Goal: Task Accomplishment & Management: Complete application form

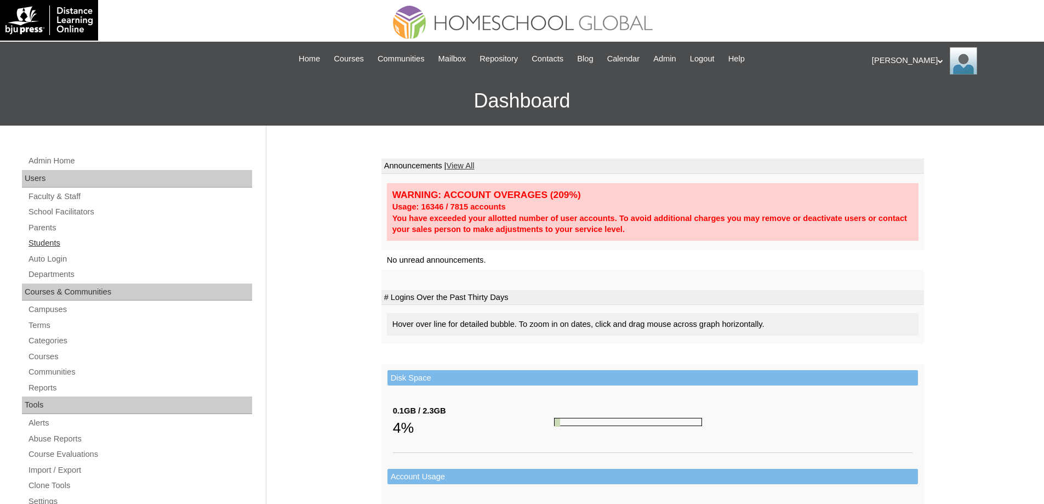
click at [91, 243] on link "Students" at bounding box center [139, 243] width 225 height 14
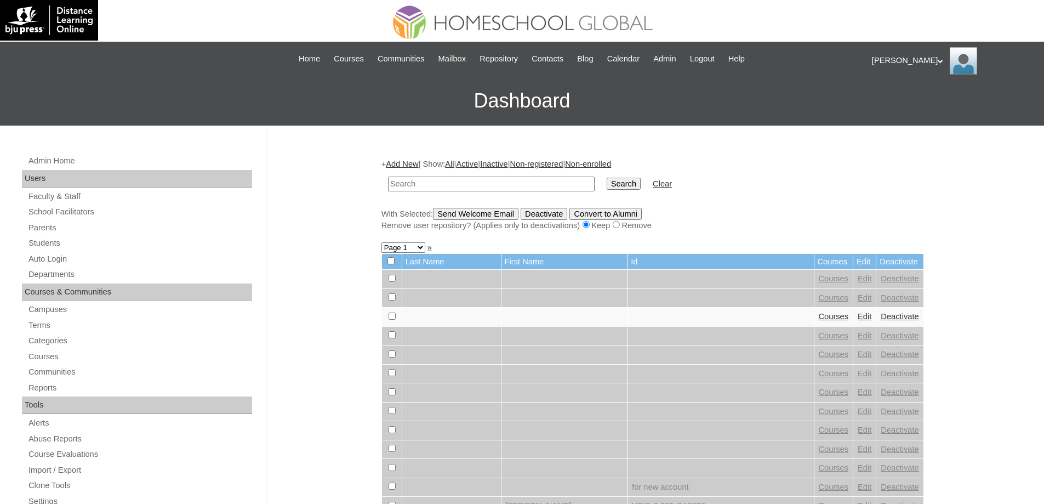
click at [523, 176] on td at bounding box center [492, 184] width 218 height 26
click at [521, 182] on input "text" at bounding box center [491, 183] width 207 height 15
paste input "Yosef Eli"
type input "Yosef Eli"
click at [624, 190] on input "Search" at bounding box center [624, 184] width 34 height 12
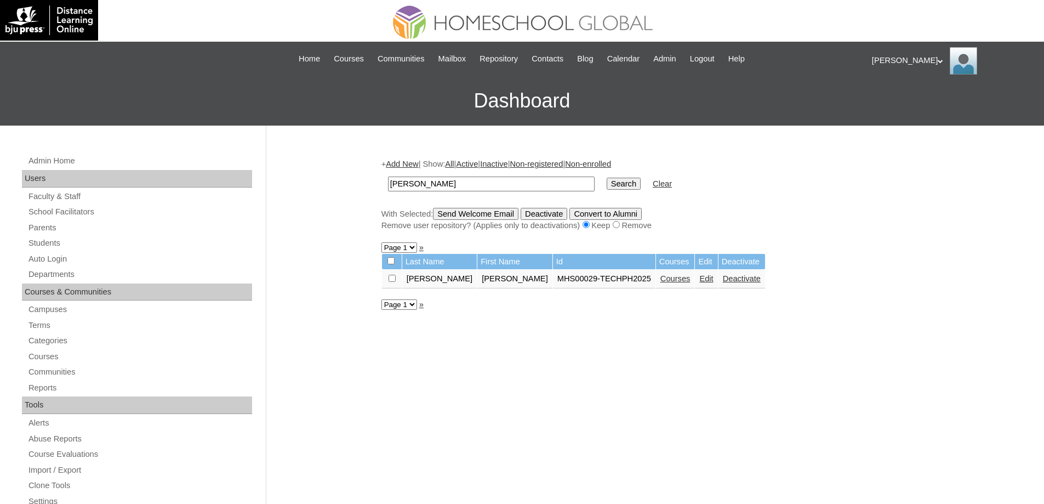
click at [660, 281] on link "Courses" at bounding box center [675, 278] width 30 height 9
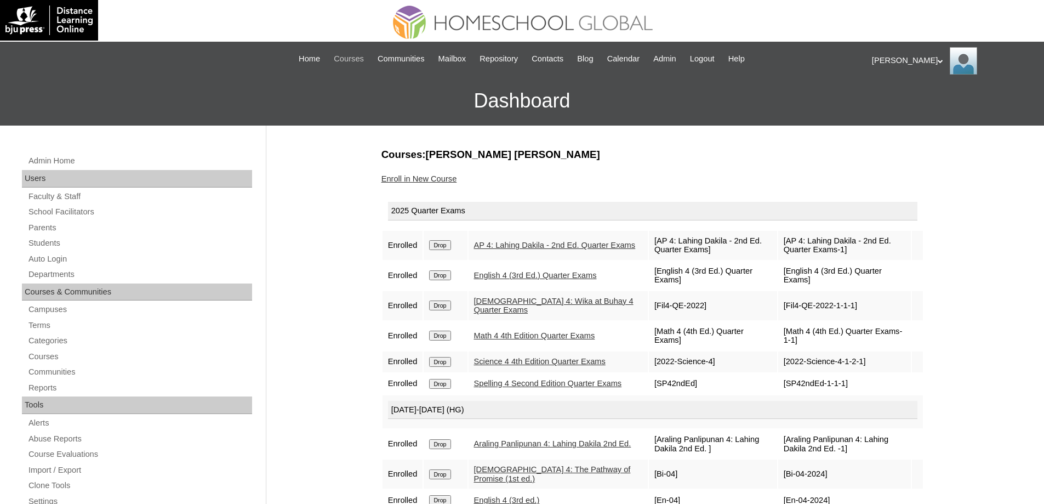
click at [344, 60] on span "Courses" at bounding box center [349, 59] width 30 height 13
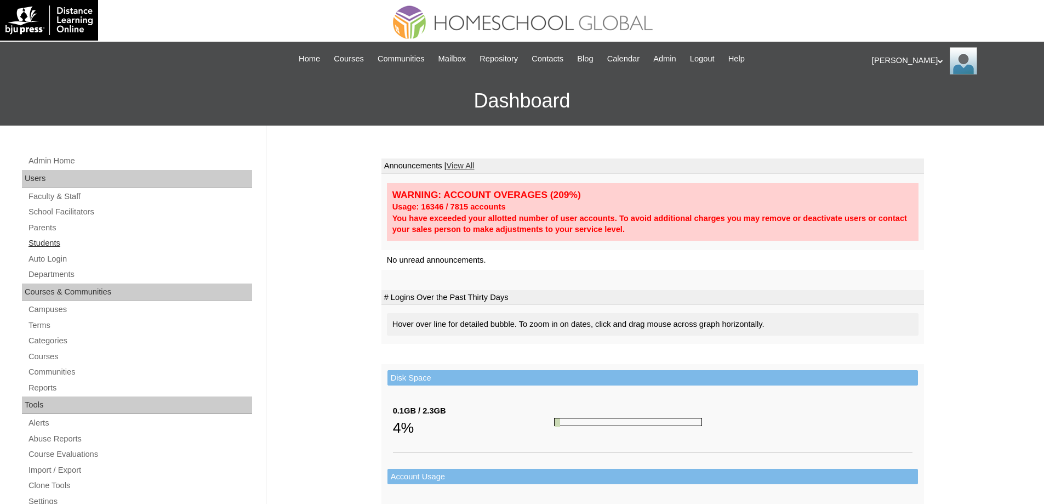
click at [47, 243] on link "Students" at bounding box center [139, 243] width 225 height 14
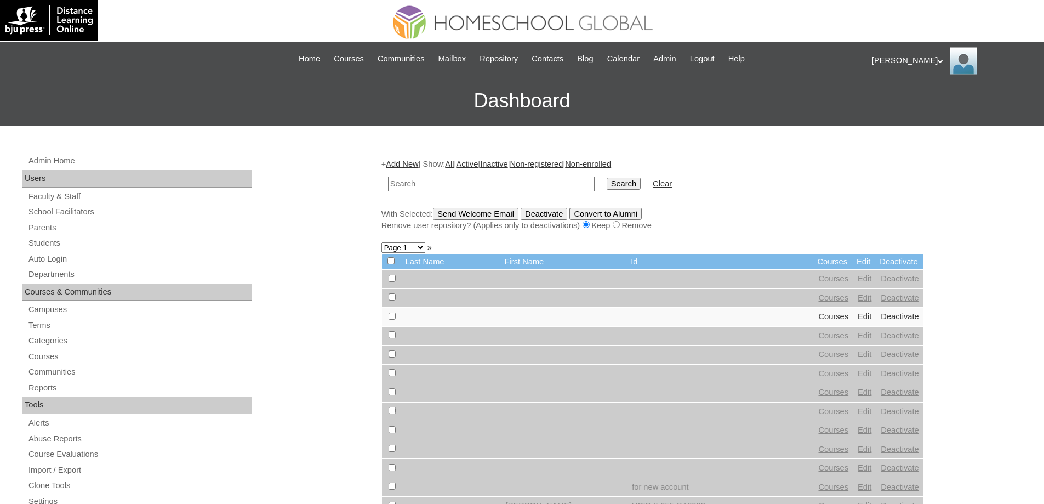
click at [482, 177] on input "text" at bounding box center [491, 183] width 207 height 15
type input "Yosef Elija"
click at [631, 182] on input "Search" at bounding box center [624, 184] width 34 height 12
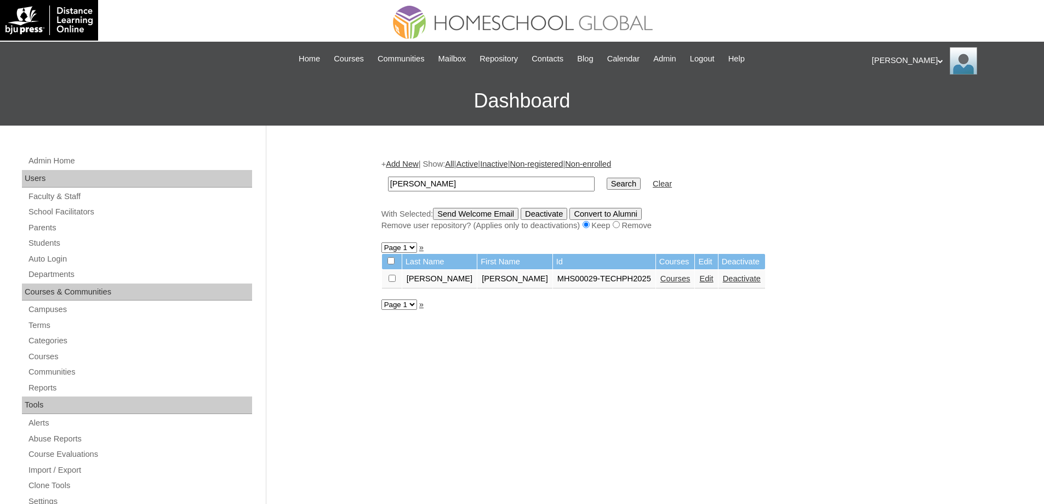
click at [660, 281] on link "Courses" at bounding box center [675, 278] width 30 height 9
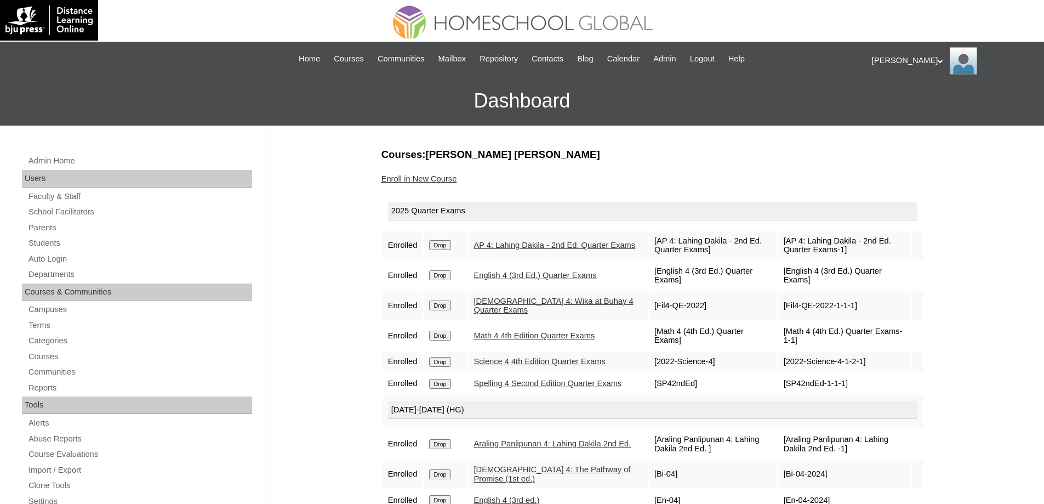
click at [438, 181] on link "Enroll in New Course" at bounding box center [419, 178] width 76 height 9
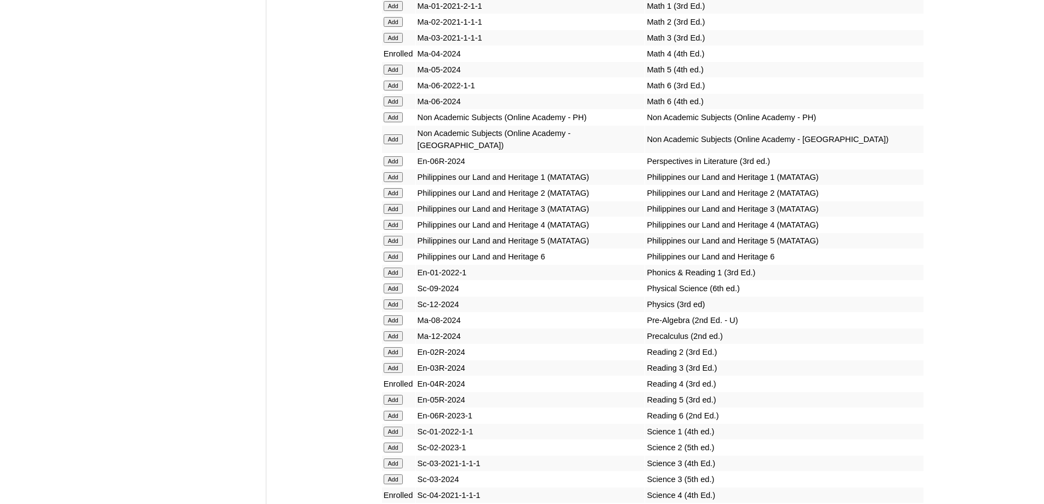
scroll to position [4001, 0]
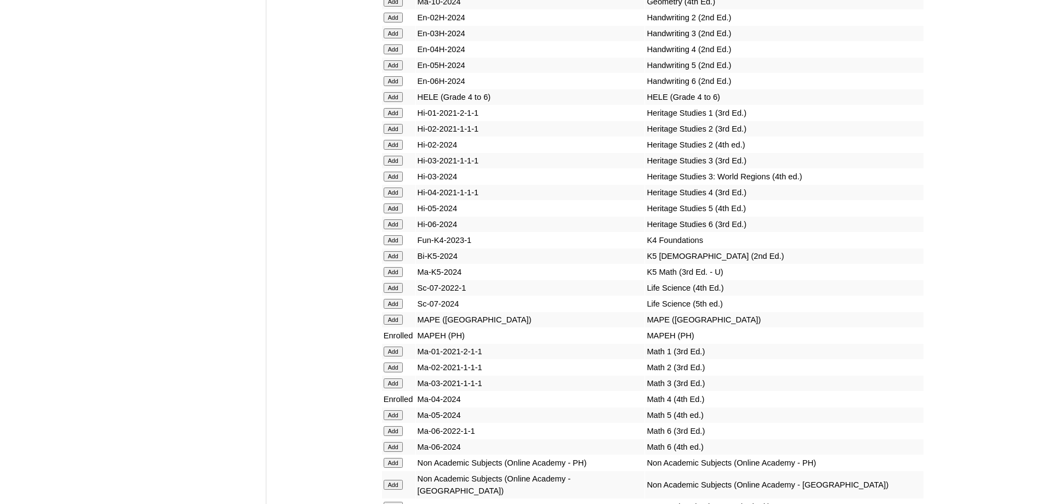
scroll to position [3672, 0]
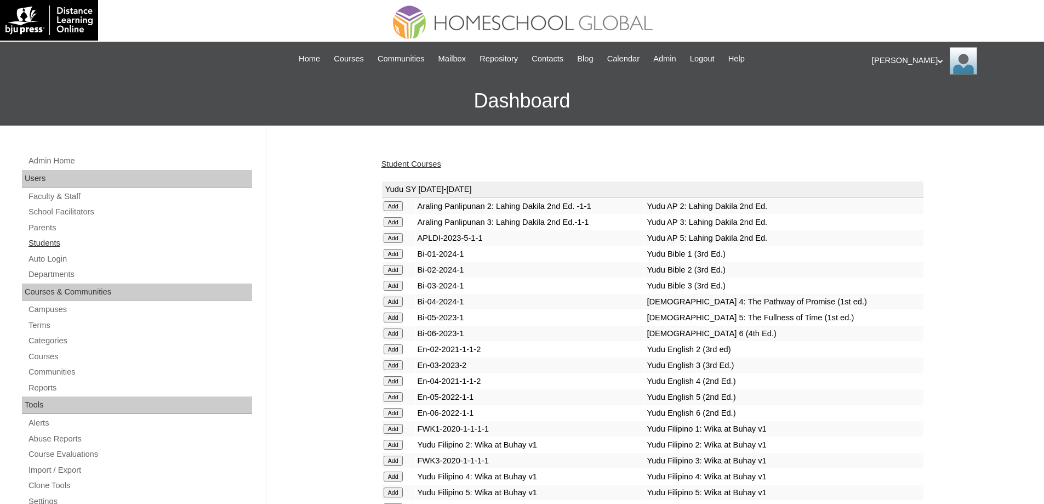
click at [89, 242] on link "Students" at bounding box center [139, 243] width 225 height 14
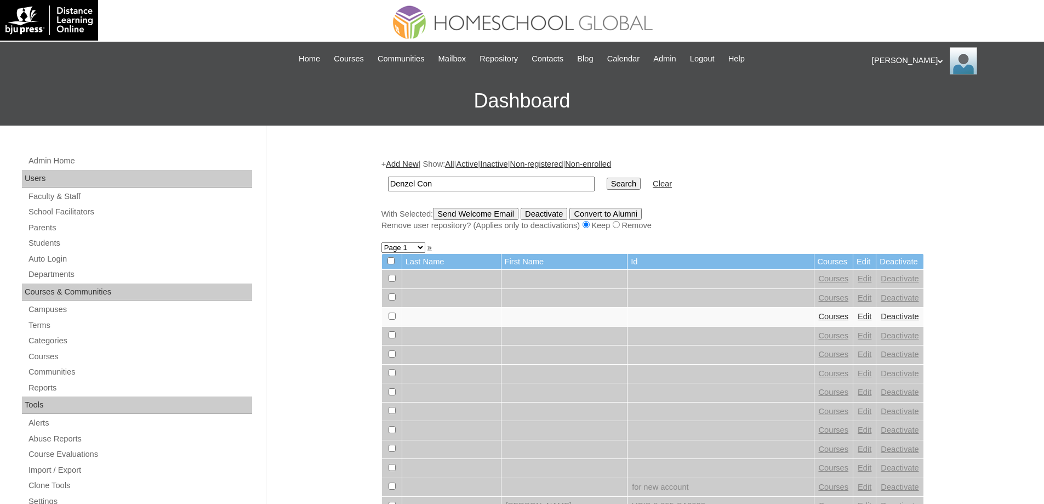
type input "Denzel Con"
click at [631, 191] on td "Search" at bounding box center [623, 184] width 45 height 26
click at [632, 189] on input "Search" at bounding box center [624, 184] width 34 height 12
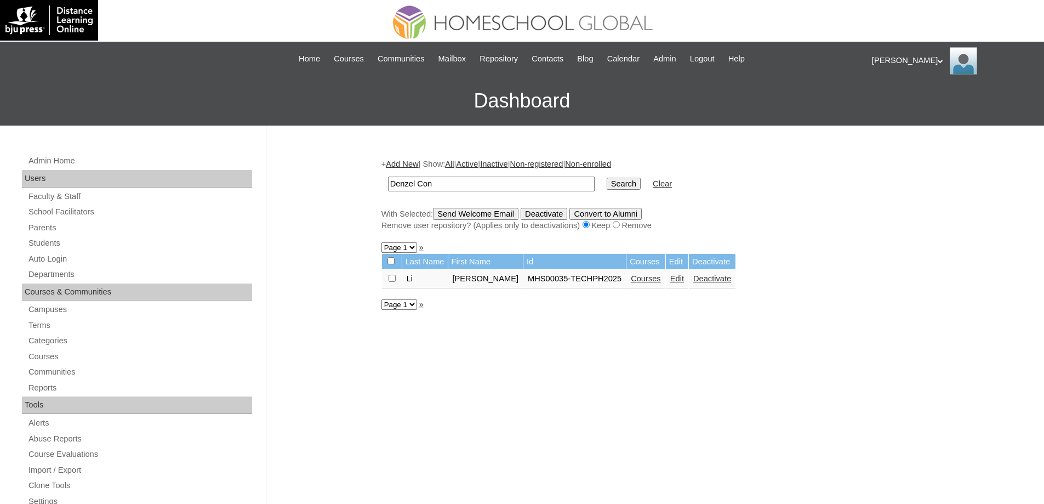
click at [652, 286] on td "Courses" at bounding box center [645, 279] width 39 height 19
click at [654, 282] on link "Courses" at bounding box center [646, 278] width 30 height 9
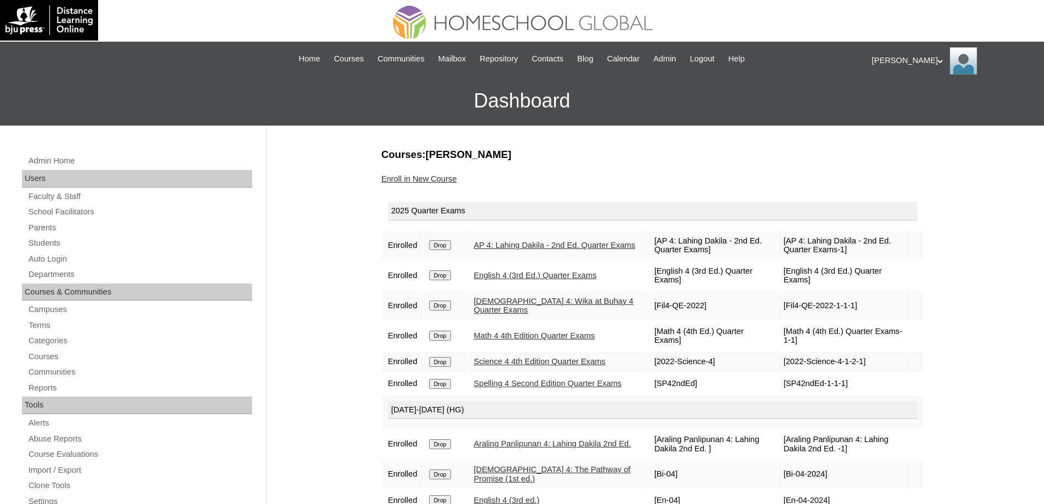
click at [432, 185] on div "Courses:Li Denzel Conner Enroll in New Course 2025 Quarter Exams Enrolled Drop …" at bounding box center [650, 514] width 548 height 734
click at [433, 181] on link "Enroll in New Course" at bounding box center [419, 178] width 76 height 9
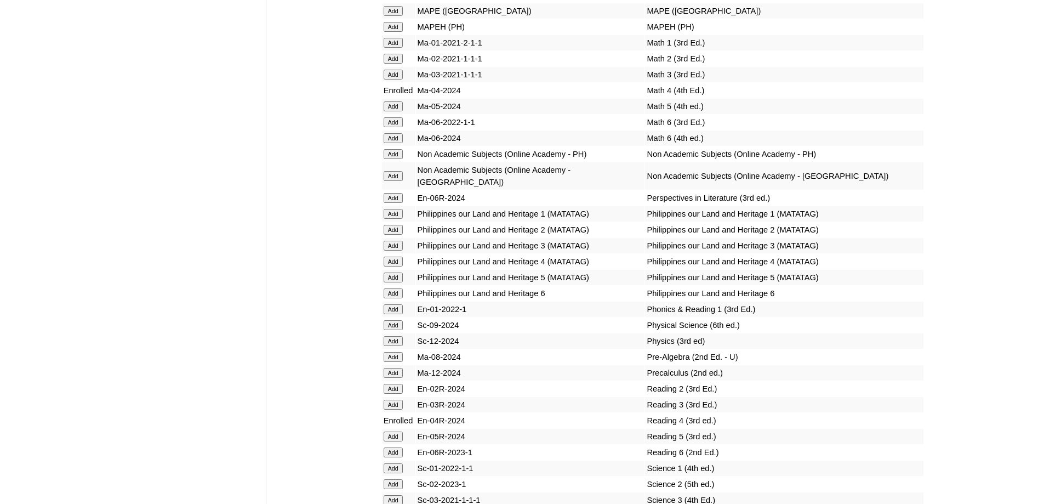
scroll to position [4001, 0]
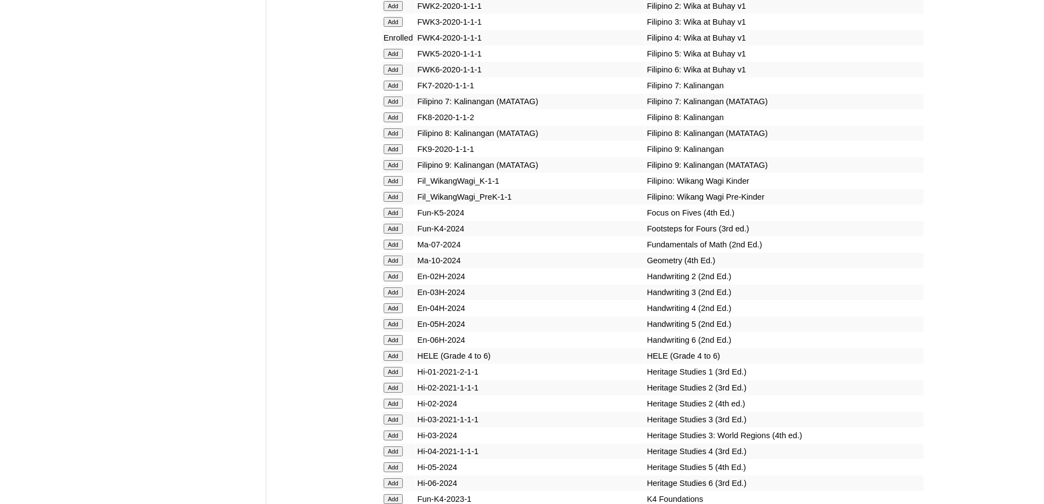
scroll to position [3499, 0]
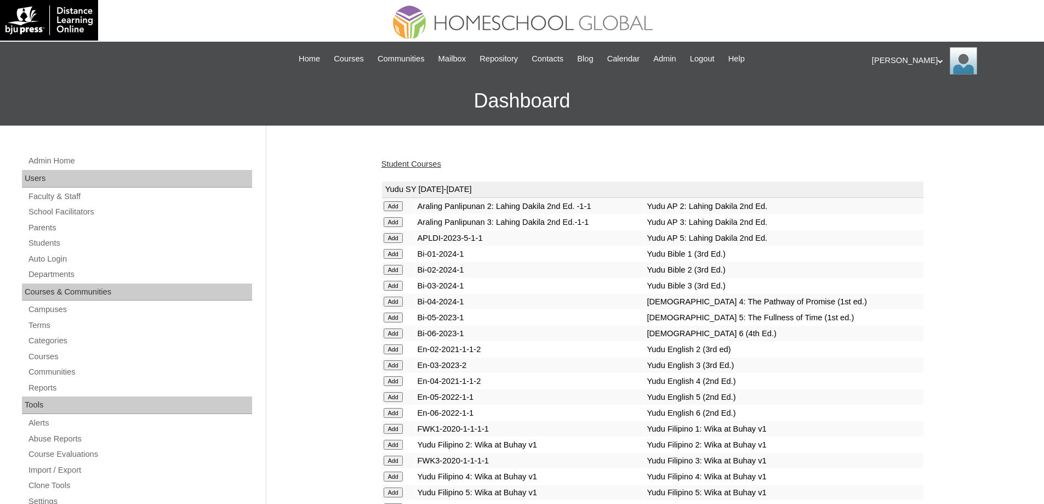
click at [101, 250] on div "Admin Home Users Faculty & Staff School Facilitators Parents Students Auto Logi…" at bounding box center [138, 508] width 244 height 709
click at [99, 246] on link "Students" at bounding box center [139, 243] width 225 height 14
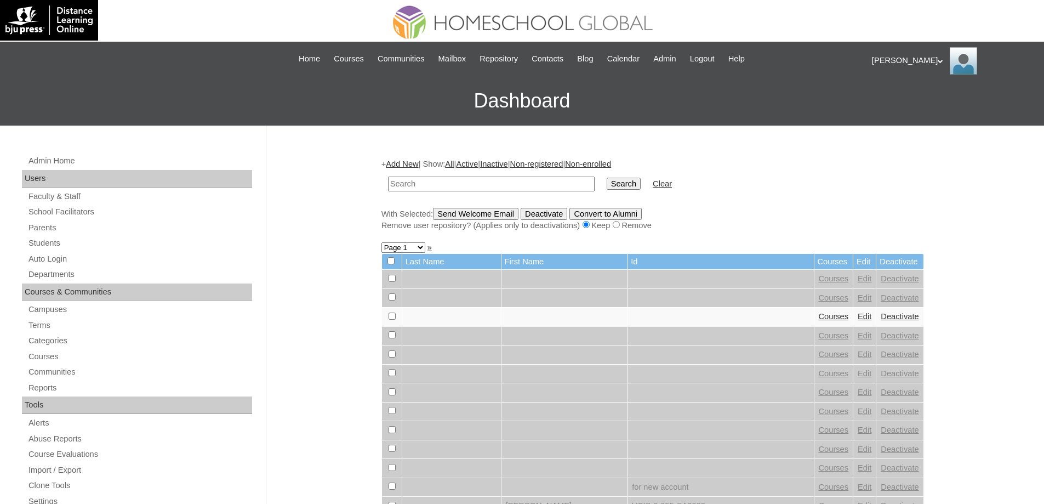
click at [479, 178] on input "text" at bounding box center [491, 183] width 207 height 15
type input "[PERSON_NAME]"
click at [600, 179] on td "[PERSON_NAME]" at bounding box center [492, 184] width 218 height 26
click at [625, 178] on input "Search" at bounding box center [624, 184] width 34 height 12
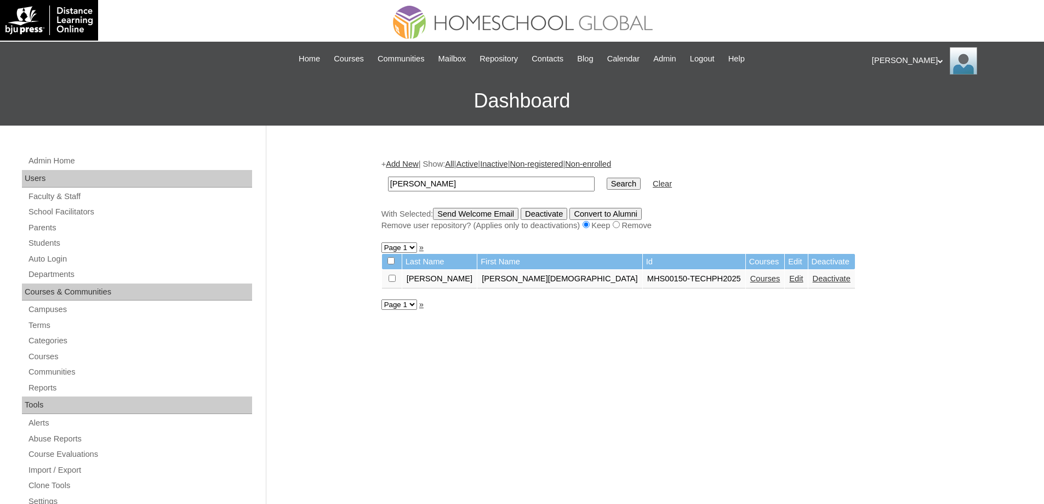
click at [750, 280] on link "Courses" at bounding box center [765, 278] width 30 height 9
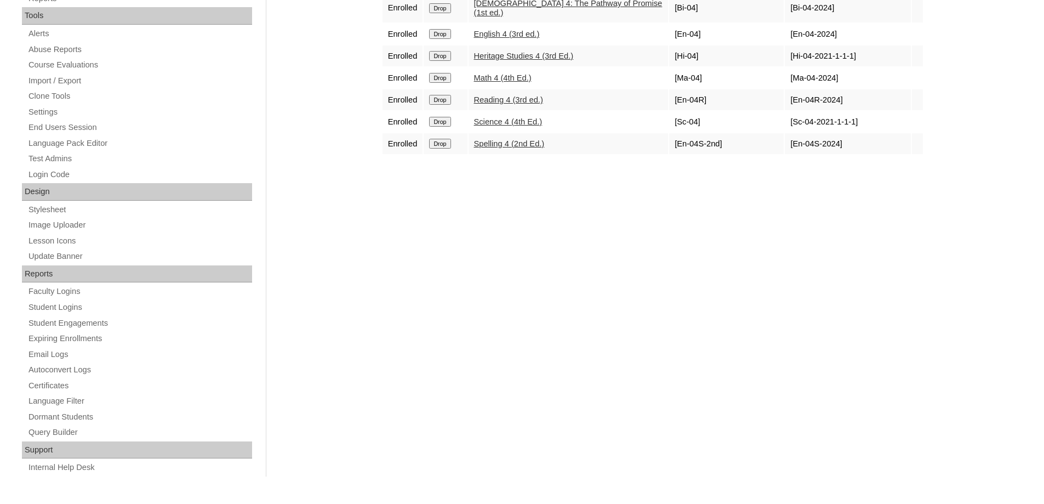
scroll to position [60, 0]
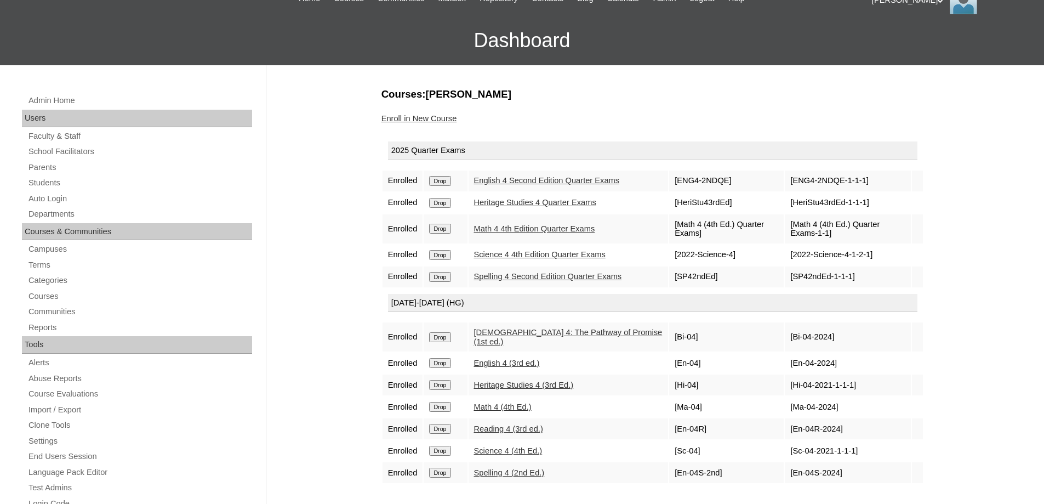
click at [433, 129] on div "Courses:Dabon Nolan Kaimana Enroll in New Course 2025 Quarter Exams Enrolled Dr…" at bounding box center [650, 454] width 548 height 734
click at [432, 119] on link "Enroll in New Course" at bounding box center [419, 118] width 76 height 9
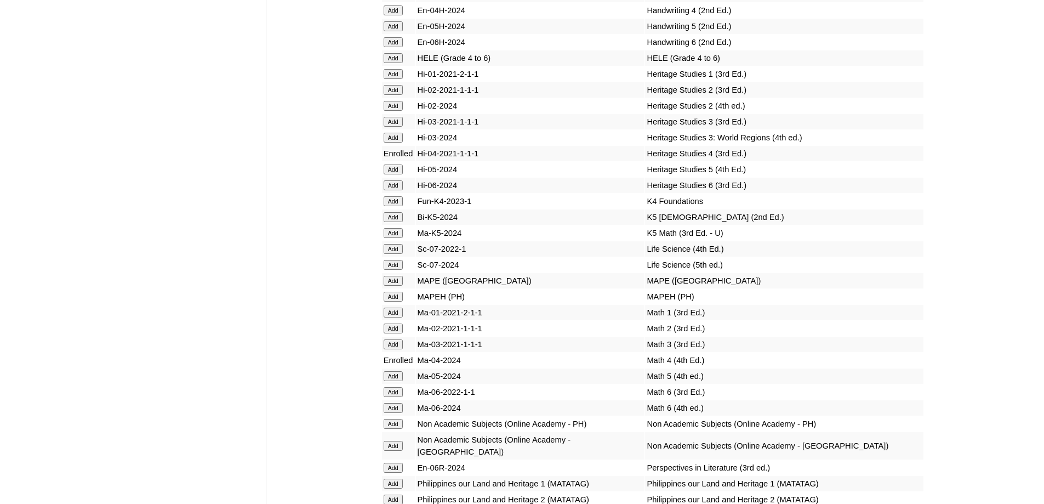
scroll to position [3727, 0]
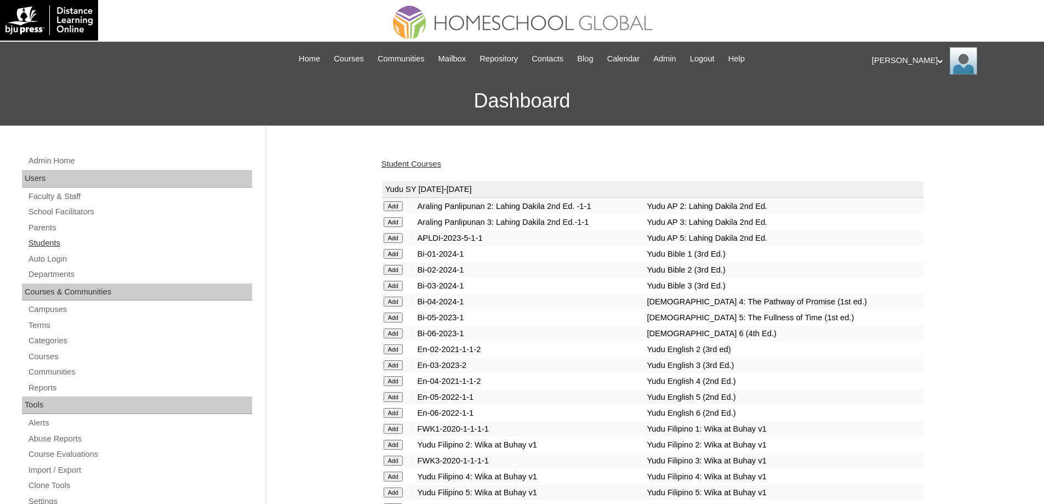
click at [72, 244] on link "Students" at bounding box center [139, 243] width 225 height 14
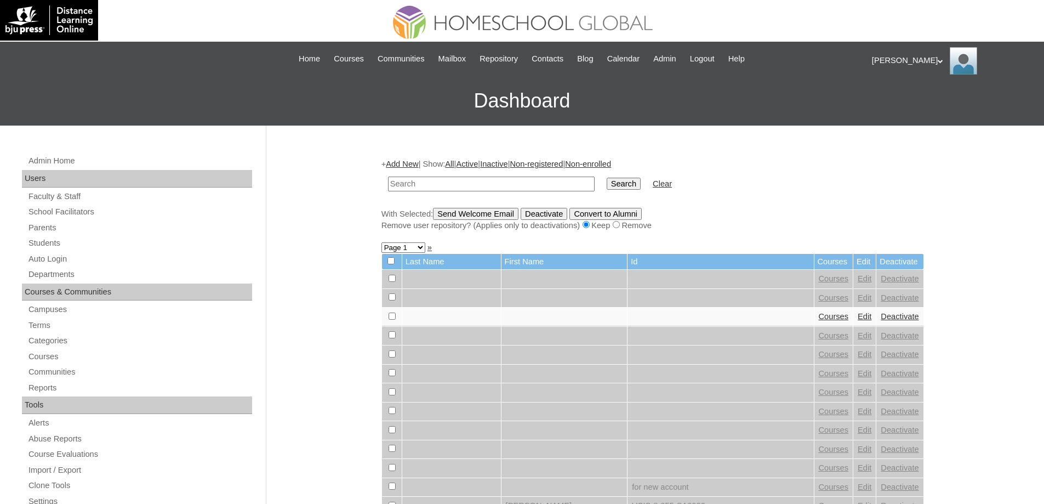
drag, startPoint x: 494, startPoint y: 184, endPoint x: 590, endPoint y: 185, distance: 95.4
click at [498, 184] on input "text" at bounding box center [491, 183] width 207 height 15
type input "[PERSON_NAME] [PERSON_NAME]"
click at [617, 184] on input "Search" at bounding box center [624, 184] width 34 height 12
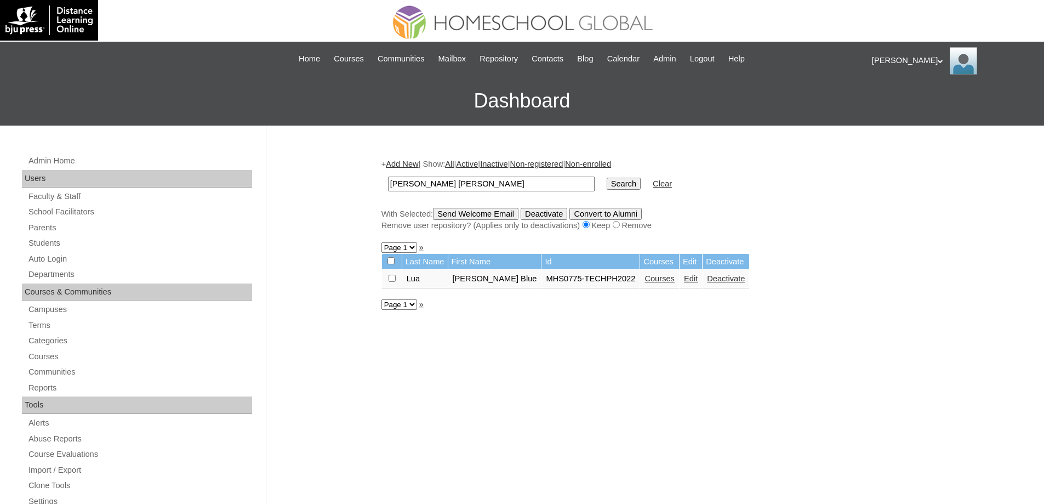
click at [655, 282] on link "Courses" at bounding box center [659, 278] width 30 height 9
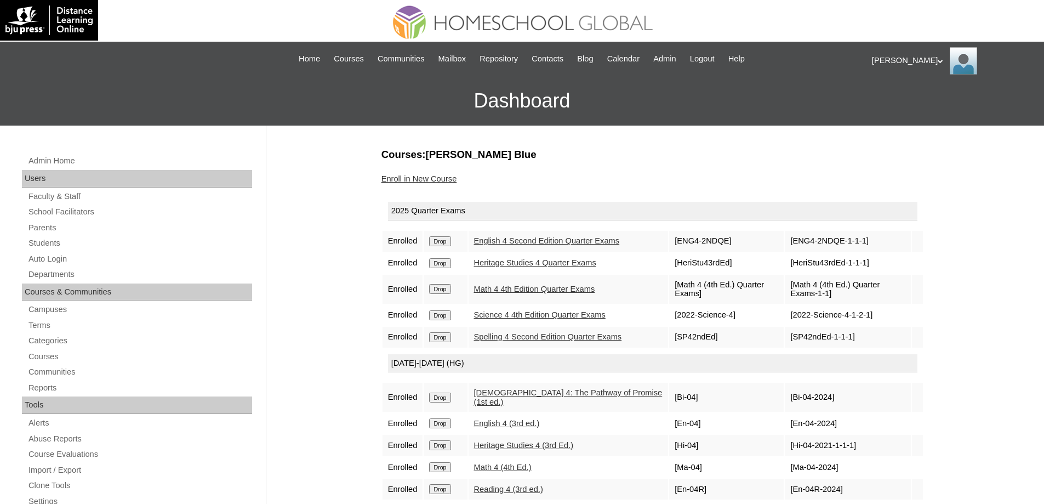
click at [427, 167] on div "Courses:[PERSON_NAME] Blue Enroll in New Course 2025 Quarter Exams Enrolled Dro…" at bounding box center [650, 514] width 548 height 734
click at [425, 177] on link "Enroll in New Course" at bounding box center [419, 178] width 76 height 9
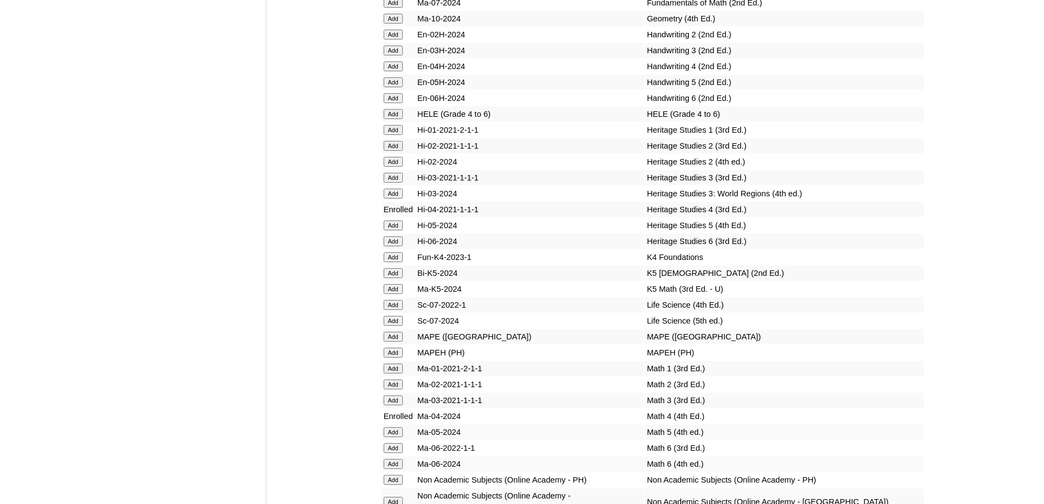
scroll to position [3672, 0]
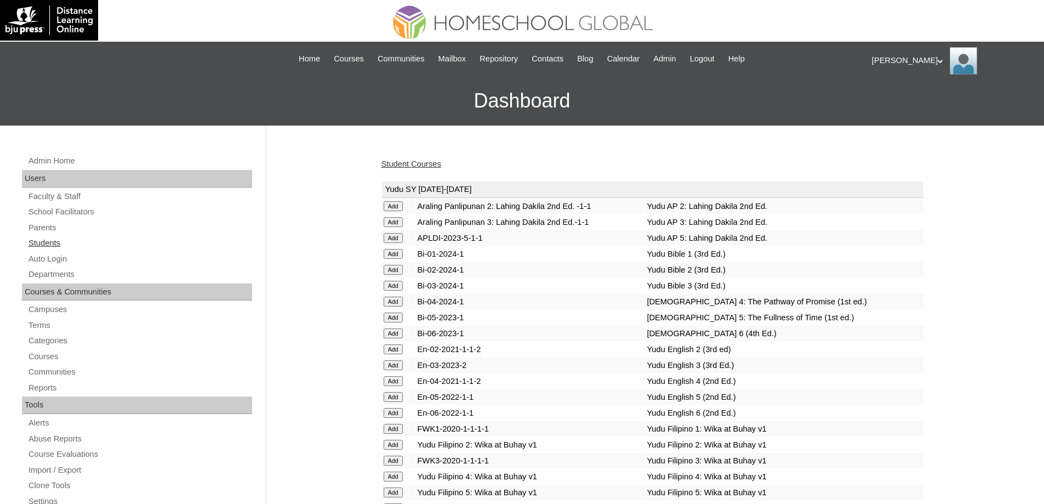
click at [56, 246] on link "Students" at bounding box center [139, 243] width 225 height 14
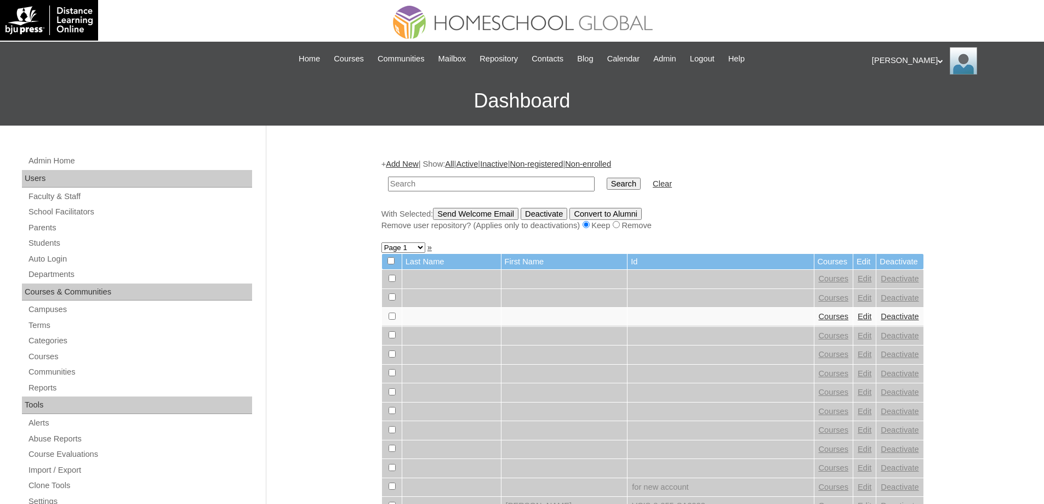
click at [504, 176] on input "text" at bounding box center [491, 183] width 207 height 15
type input "[PERSON_NAME]"
click at [600, 183] on td "[PERSON_NAME]" at bounding box center [492, 184] width 218 height 26
click at [623, 181] on input "Search" at bounding box center [624, 184] width 34 height 12
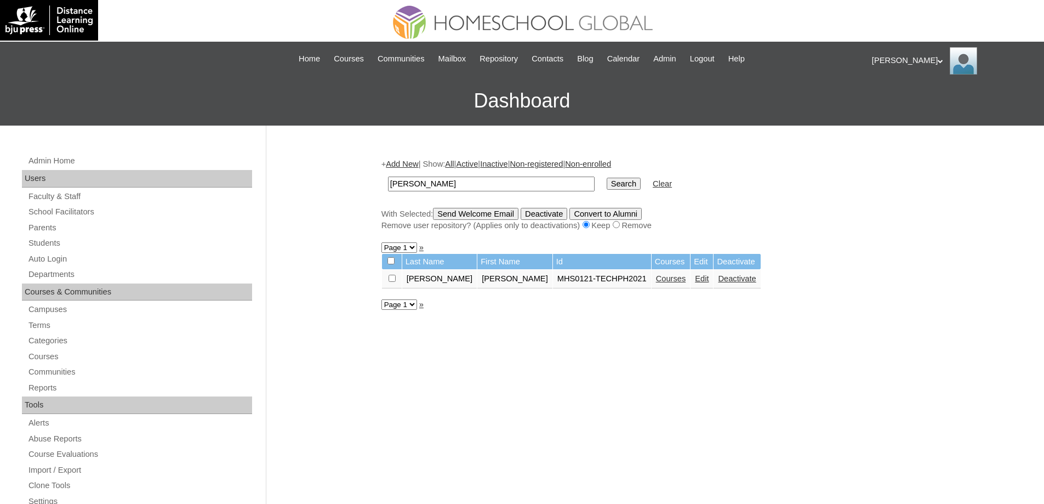
click at [656, 282] on link "Courses" at bounding box center [671, 278] width 30 height 9
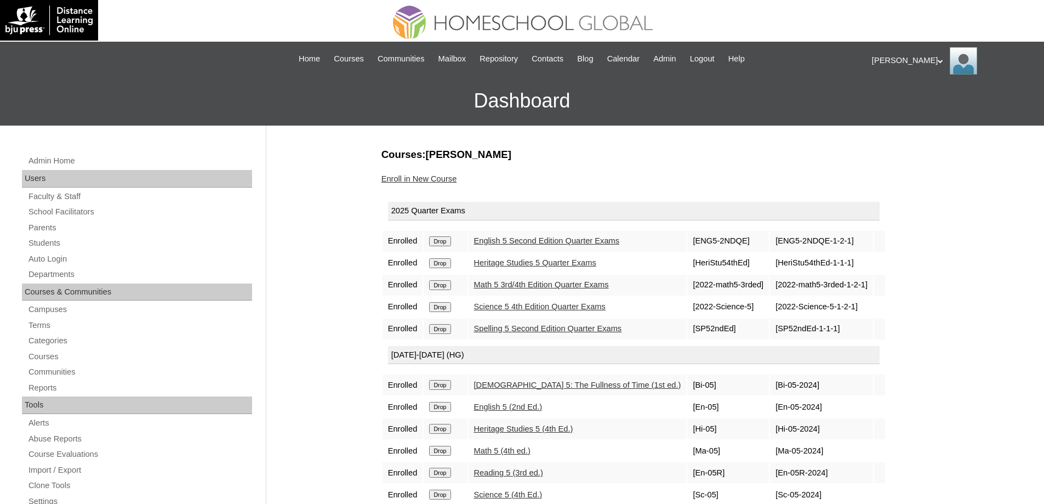
click at [436, 184] on div "Enroll in New Course" at bounding box center [652, 179] width 543 height 12
click at [436, 180] on link "Enroll in New Course" at bounding box center [419, 178] width 76 height 9
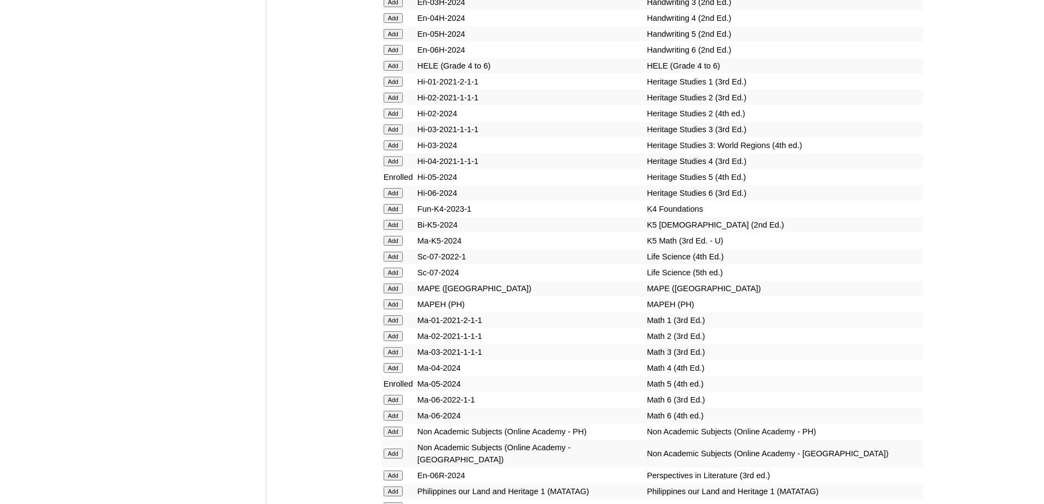
scroll to position [3891, 0]
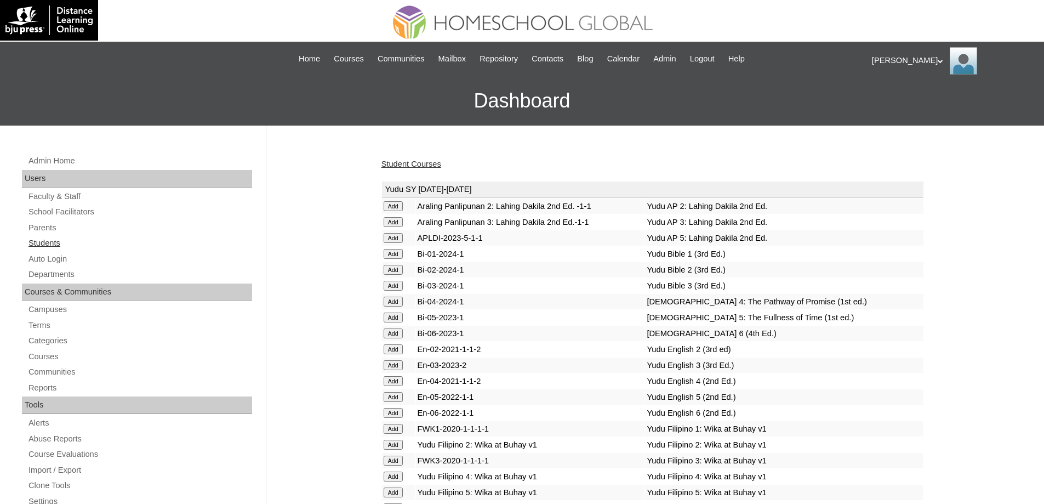
click at [82, 242] on link "Students" at bounding box center [139, 243] width 225 height 14
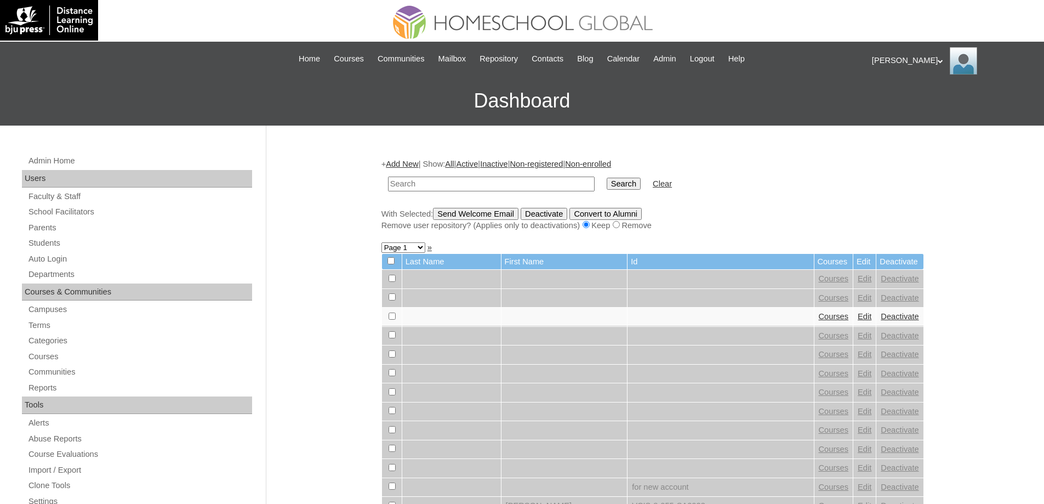
drag, startPoint x: 475, startPoint y: 185, endPoint x: 570, endPoint y: 183, distance: 95.4
click at [476, 185] on input "text" at bounding box center [491, 183] width 207 height 15
type input "Jethro Set"
click at [626, 178] on input "Search" at bounding box center [624, 184] width 34 height 12
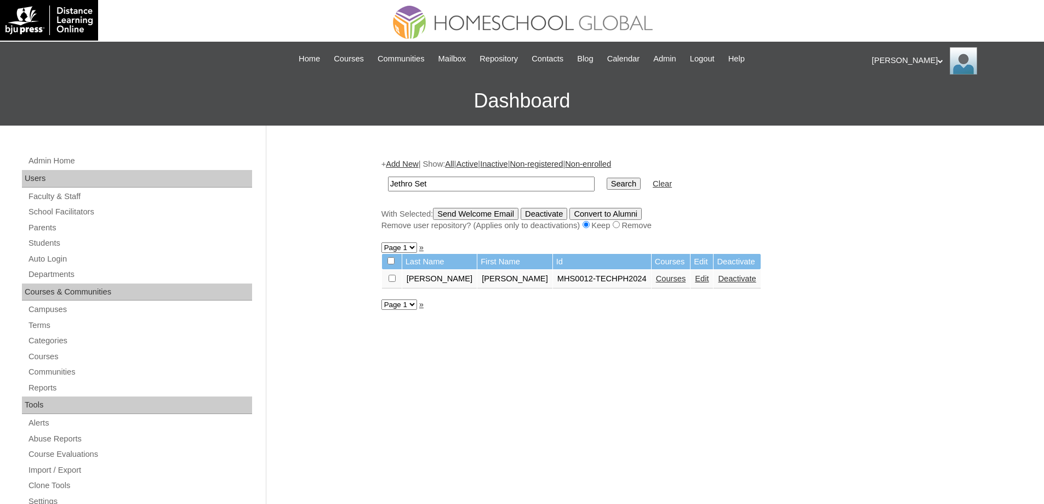
click at [656, 283] on link "Courses" at bounding box center [671, 278] width 30 height 9
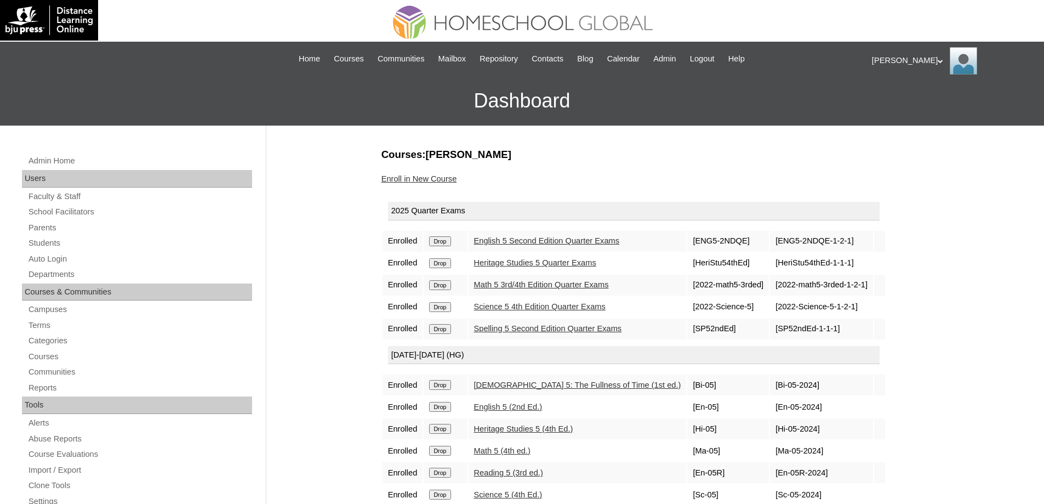
click at [448, 177] on link "Enroll in New Course" at bounding box center [419, 178] width 76 height 9
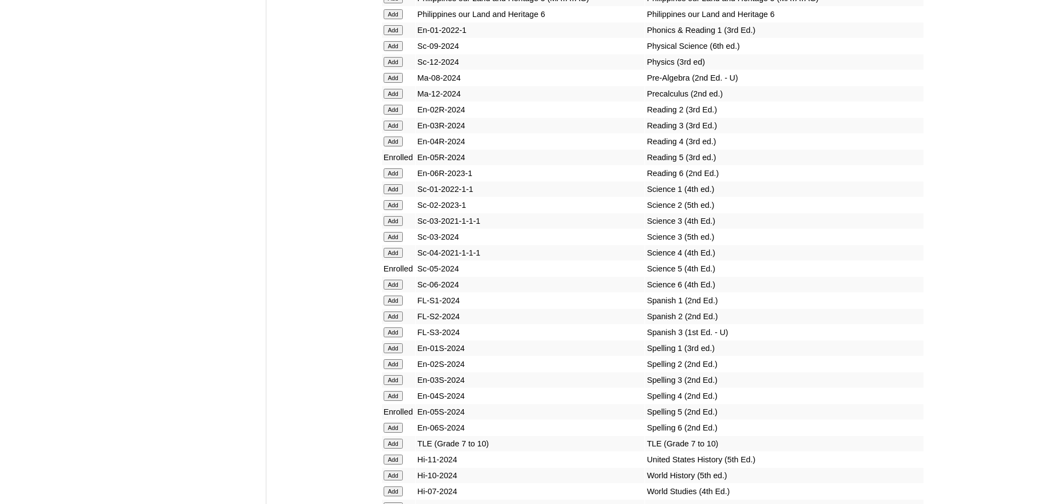
scroll to position [3946, 0]
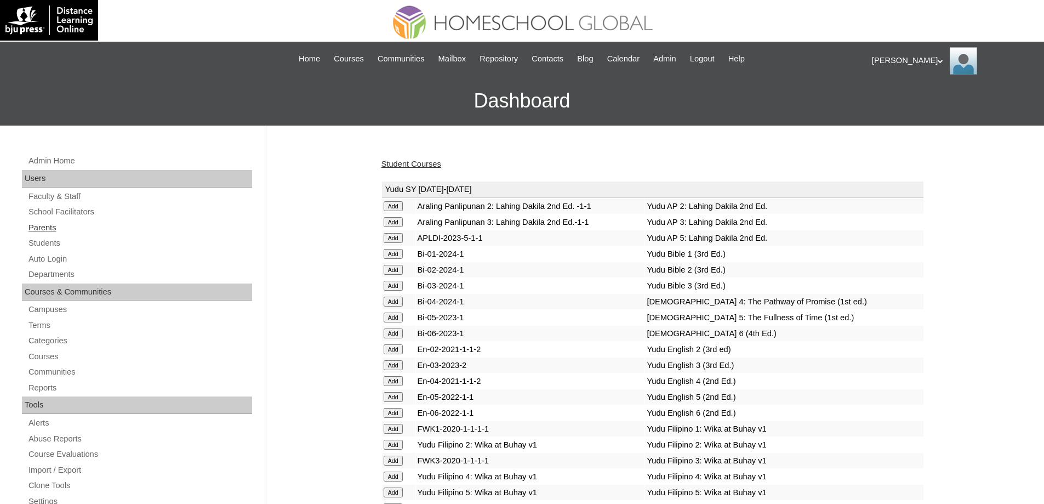
click at [76, 234] on link "Parents" at bounding box center [139, 228] width 225 height 14
click at [71, 241] on link "Students" at bounding box center [139, 243] width 225 height 14
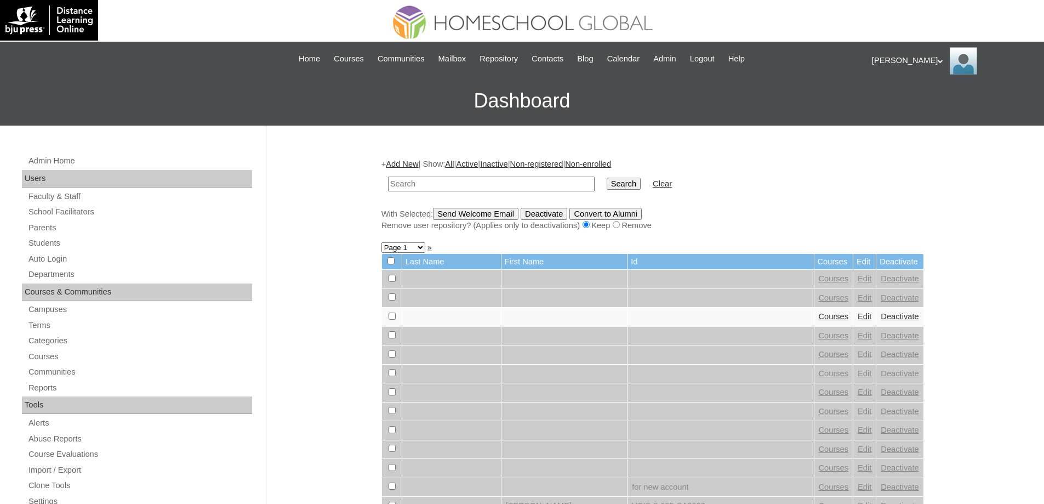
drag, startPoint x: 482, startPoint y: 183, endPoint x: 488, endPoint y: 183, distance: 6.0
click at [486, 183] on input "text" at bounding box center [491, 183] width 207 height 15
type input "[PERSON_NAME]"
click at [635, 182] on input "Search" at bounding box center [624, 184] width 34 height 12
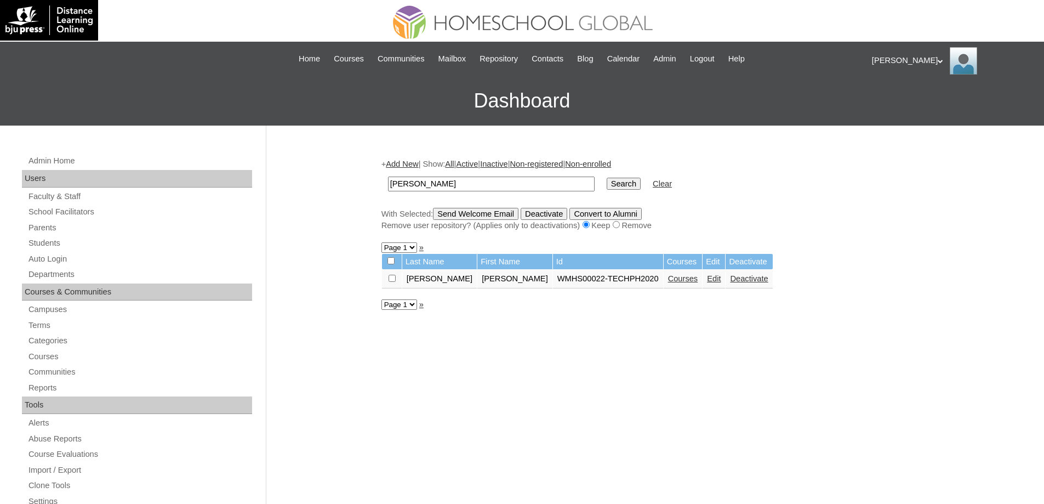
click at [668, 282] on link "Courses" at bounding box center [683, 278] width 30 height 9
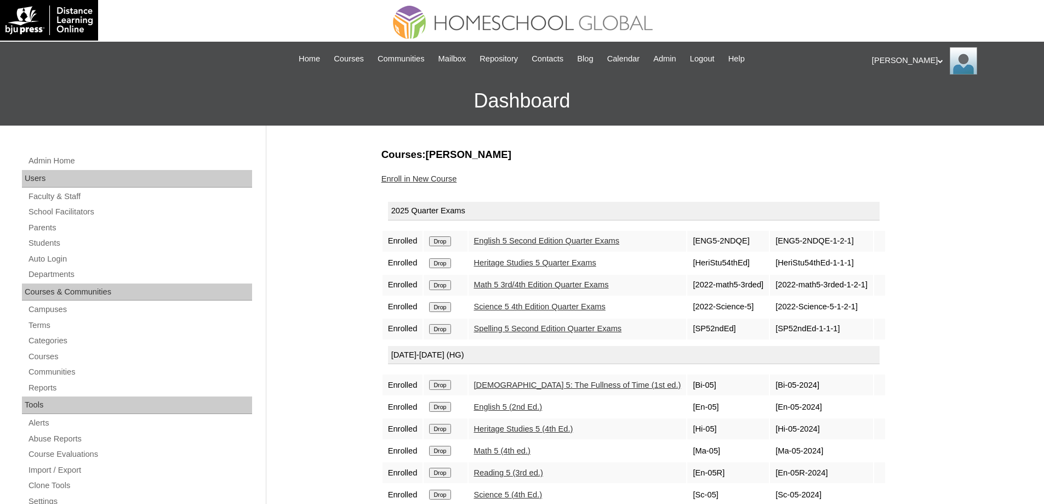
click at [443, 180] on link "Enroll in New Course" at bounding box center [419, 178] width 76 height 9
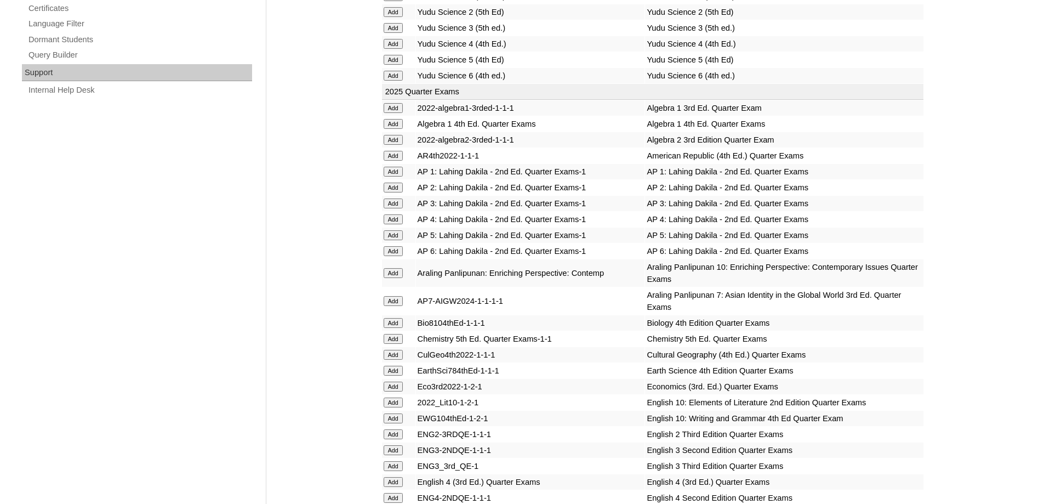
scroll to position [767, 0]
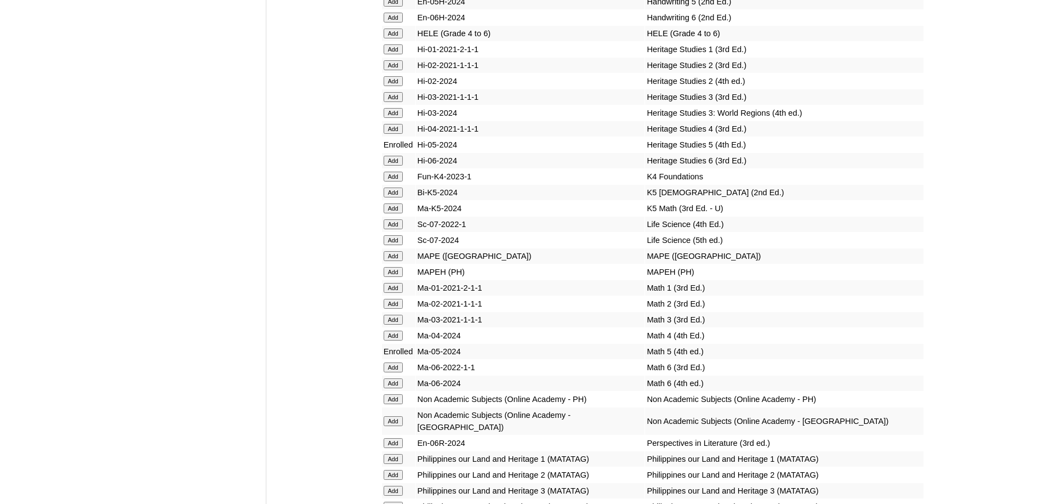
scroll to position [3781, 0]
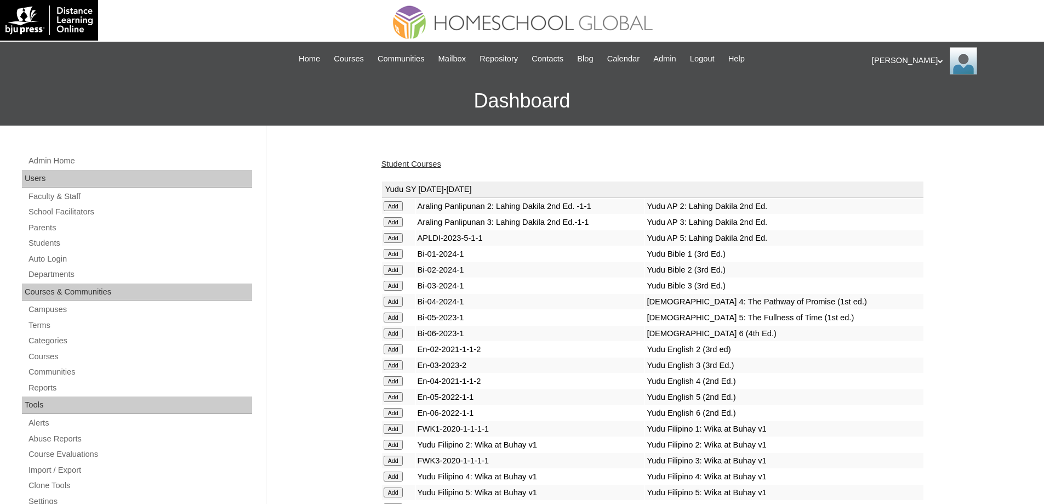
click at [419, 165] on link "Student Courses" at bounding box center [411, 163] width 60 height 9
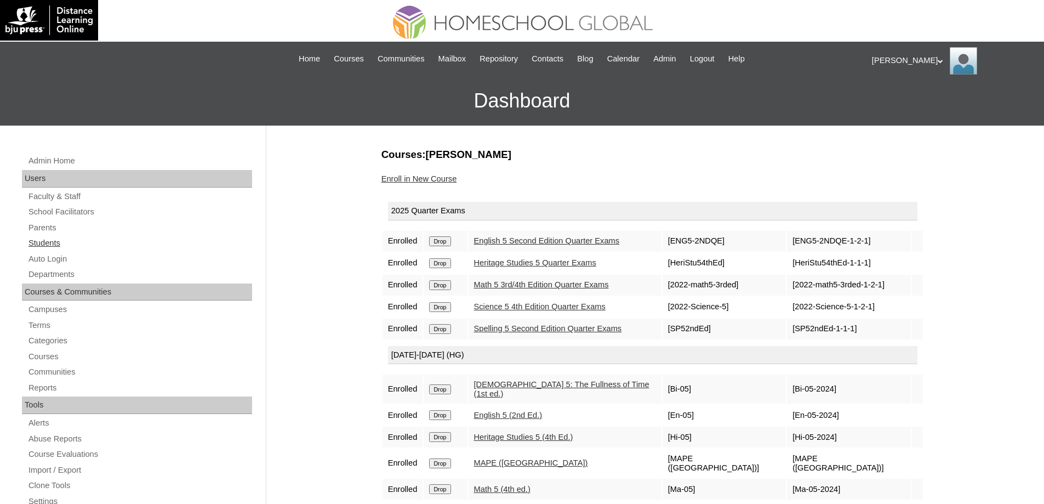
click at [84, 241] on link "Students" at bounding box center [139, 243] width 225 height 14
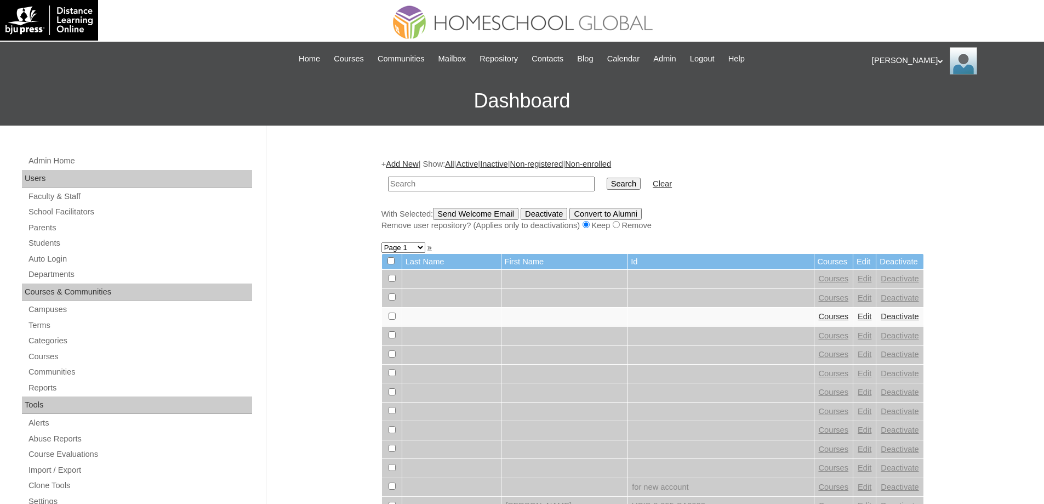
drag, startPoint x: 507, startPoint y: 182, endPoint x: 524, endPoint y: 184, distance: 17.1
click at [508, 182] on input "text" at bounding box center [491, 183] width 207 height 15
type input "Carlisle Fin"
click at [612, 188] on td "Search" at bounding box center [623, 184] width 45 height 26
click at [619, 185] on input "Search" at bounding box center [624, 184] width 34 height 12
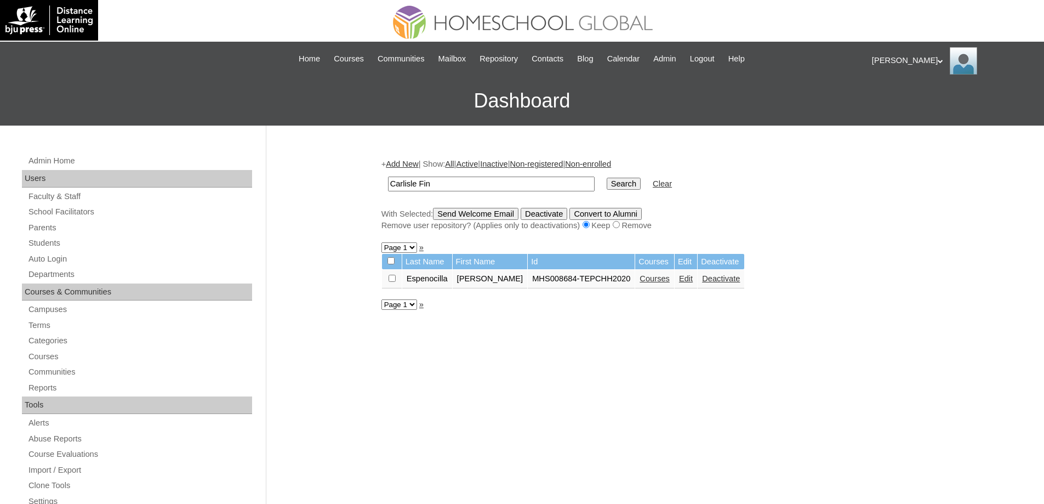
click at [650, 277] on link "Courses" at bounding box center [655, 278] width 30 height 9
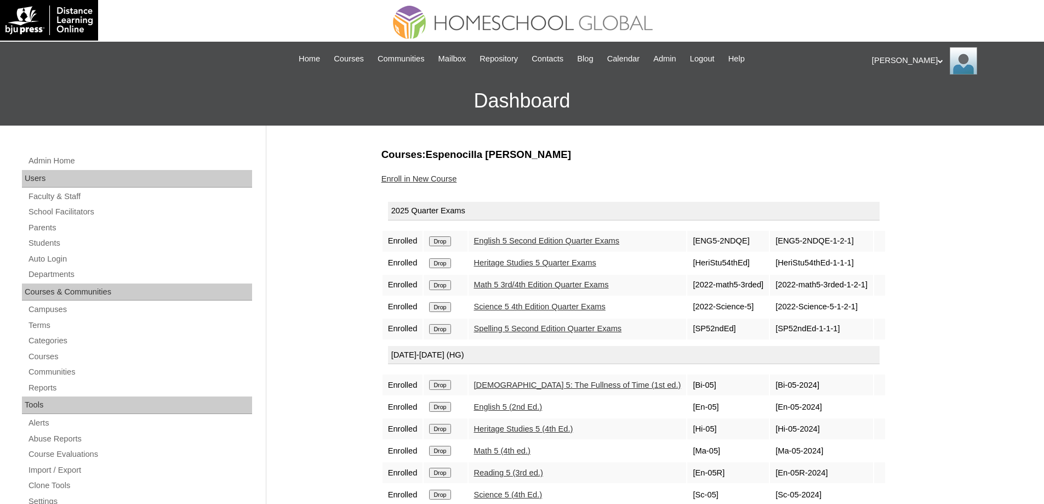
click at [429, 175] on link "Enroll in New Course" at bounding box center [419, 178] width 76 height 9
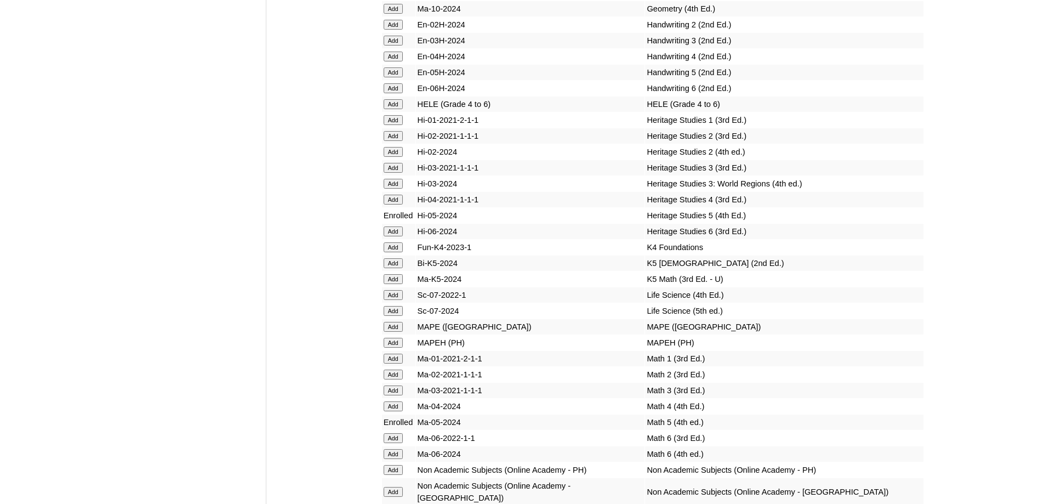
scroll to position [3891, 0]
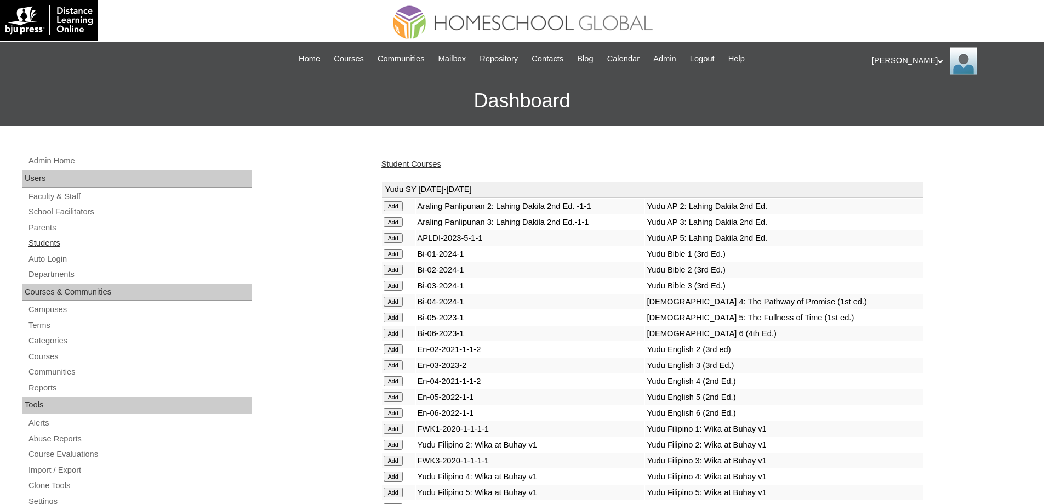
click at [84, 244] on link "Students" at bounding box center [139, 243] width 225 height 14
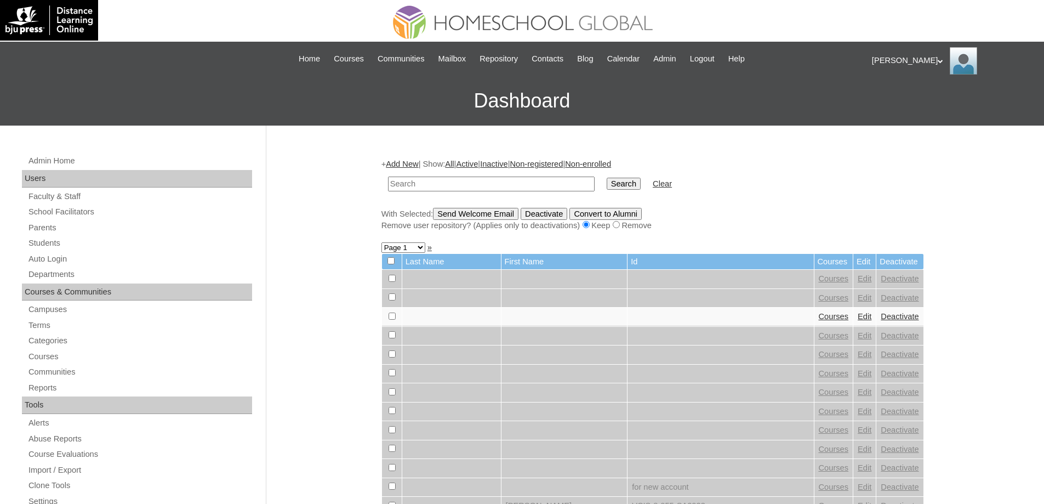
click at [427, 185] on input "text" at bounding box center [491, 183] width 207 height 15
type input "Rhainne [PERSON_NAME]"
click at [640, 185] on input "Search" at bounding box center [624, 184] width 34 height 12
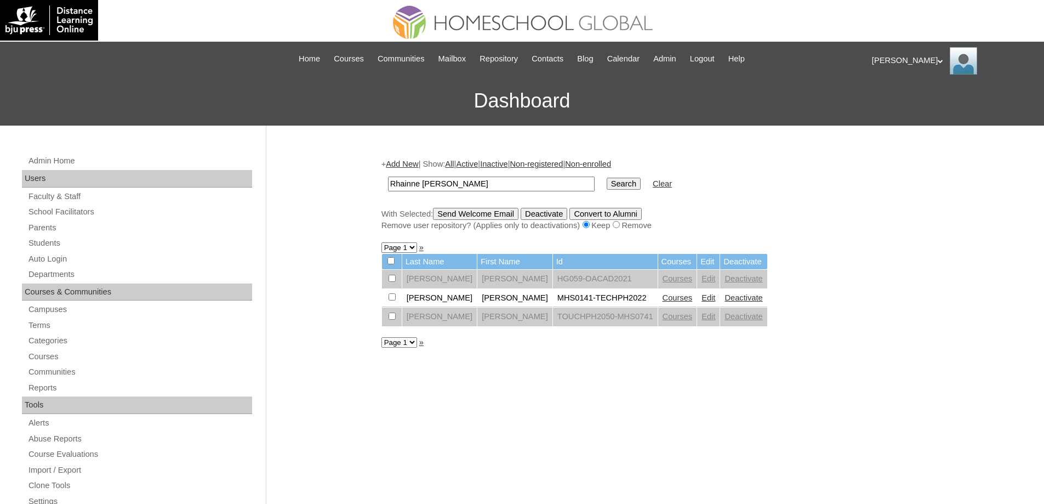
click at [663, 299] on link "Courses" at bounding box center [678, 297] width 30 height 9
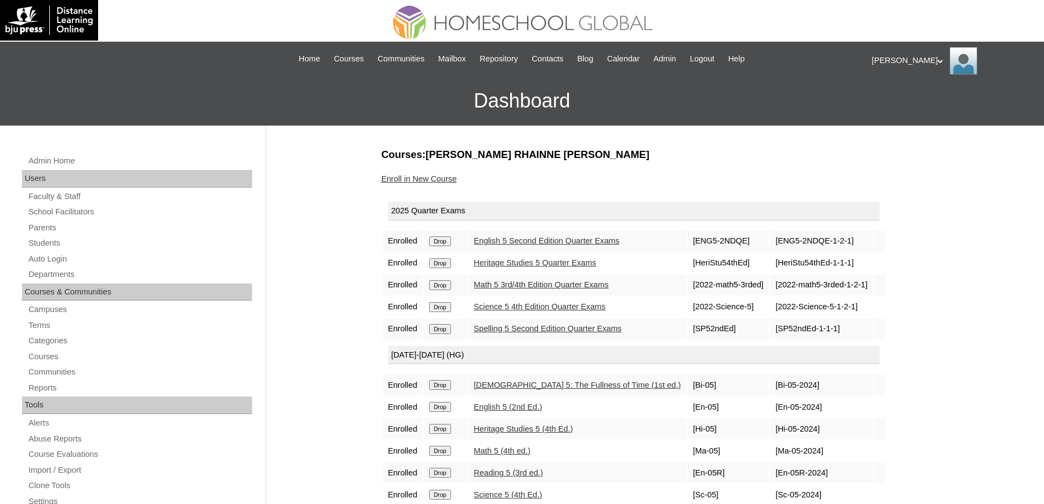
click at [432, 179] on link "Enroll in New Course" at bounding box center [419, 178] width 76 height 9
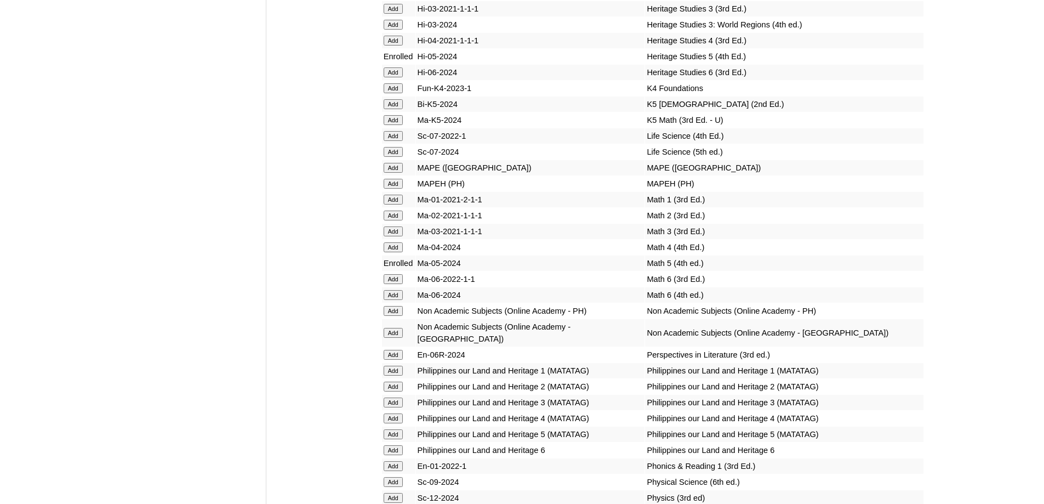
scroll to position [3836, 0]
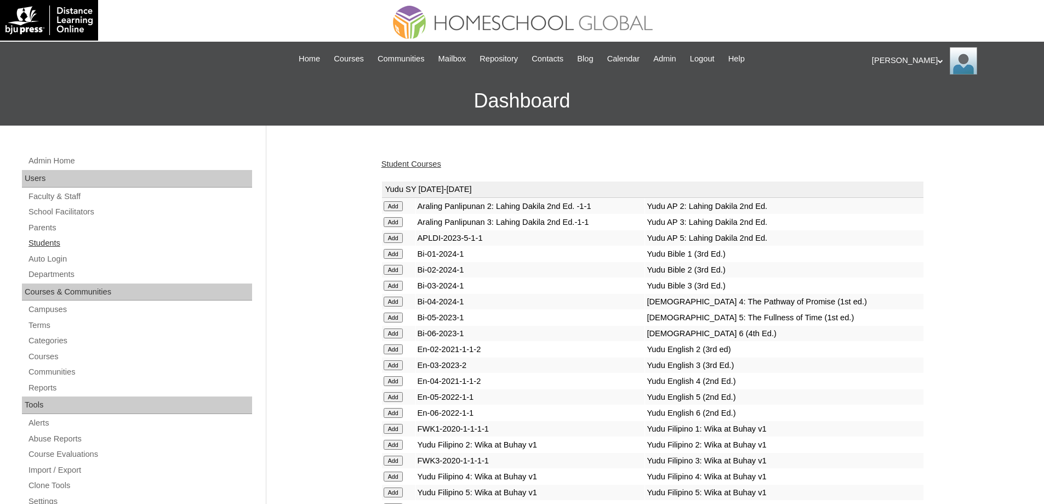
click at [67, 238] on link "Students" at bounding box center [139, 243] width 225 height 14
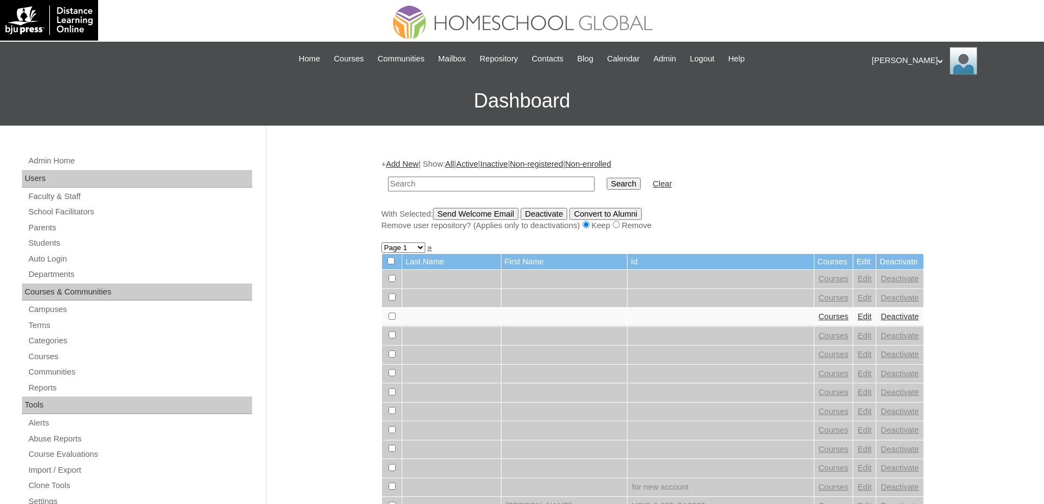
drag, startPoint x: 452, startPoint y: 183, endPoint x: 490, endPoint y: 182, distance: 38.4
click at [454, 182] on input "text" at bounding box center [491, 183] width 207 height 15
type input "[PERSON_NAME]"
click at [619, 190] on input "Search" at bounding box center [624, 184] width 34 height 12
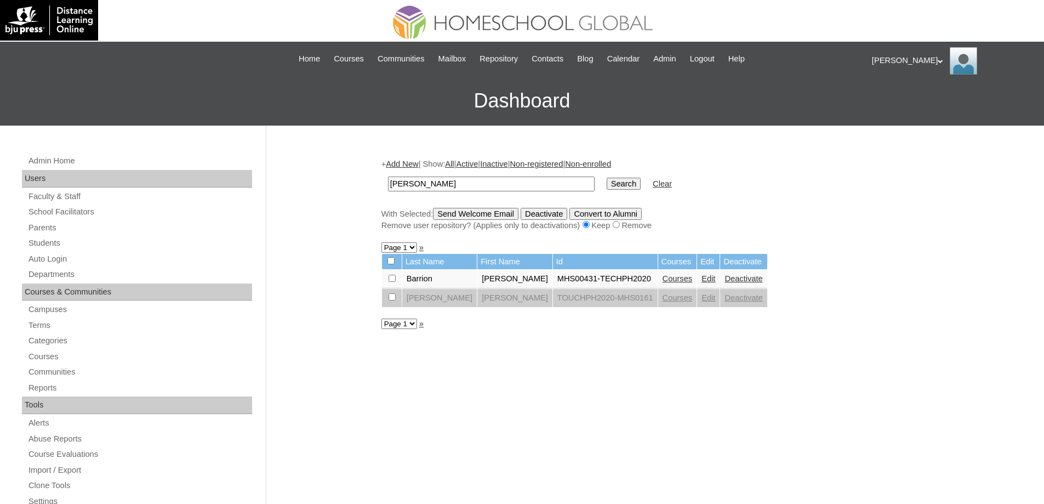
click at [663, 279] on link "Courses" at bounding box center [678, 278] width 30 height 9
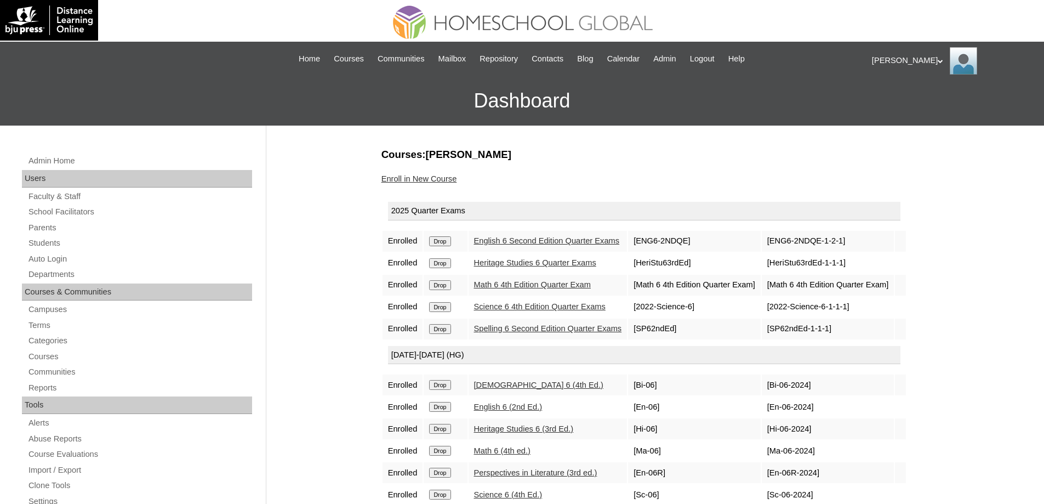
click at [436, 181] on link "Enroll in New Course" at bounding box center [419, 178] width 76 height 9
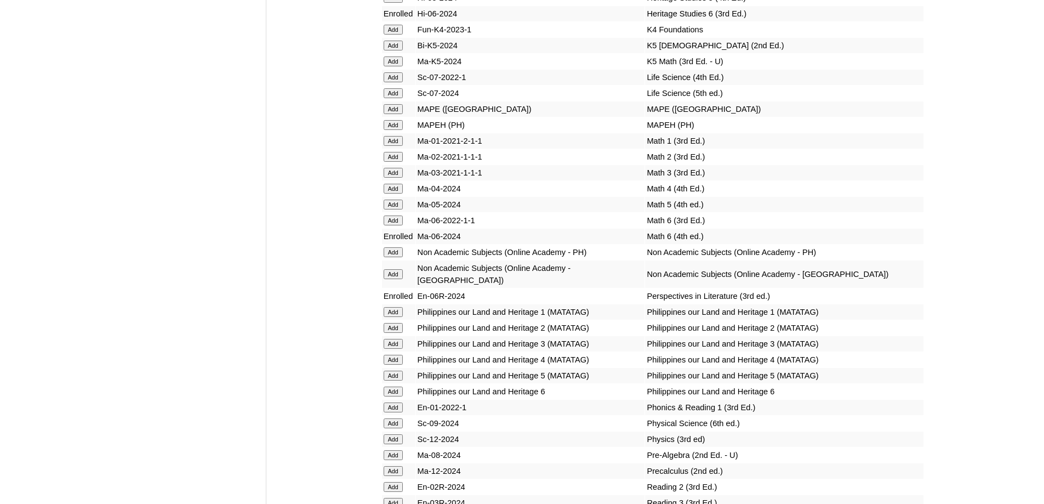
scroll to position [3946, 0]
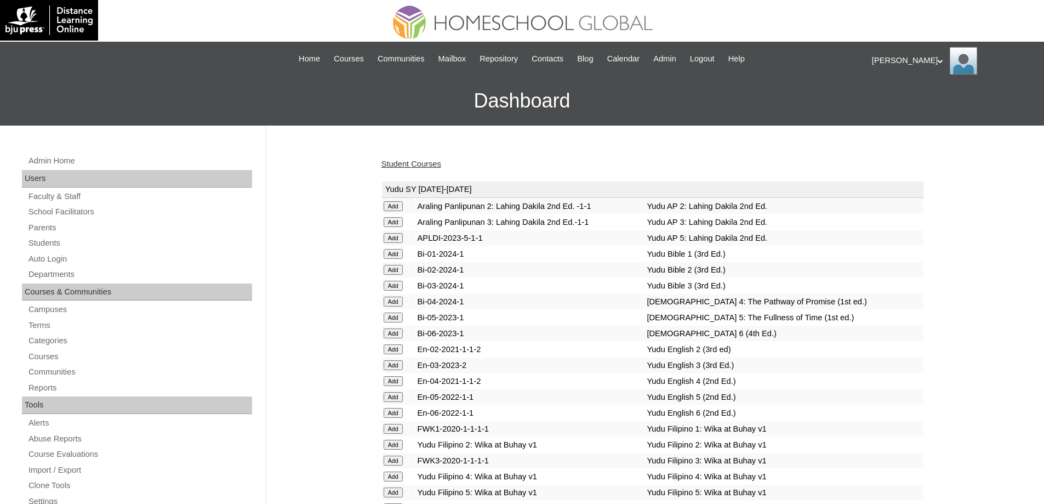
click at [390, 167] on link "Student Courses" at bounding box center [411, 163] width 60 height 9
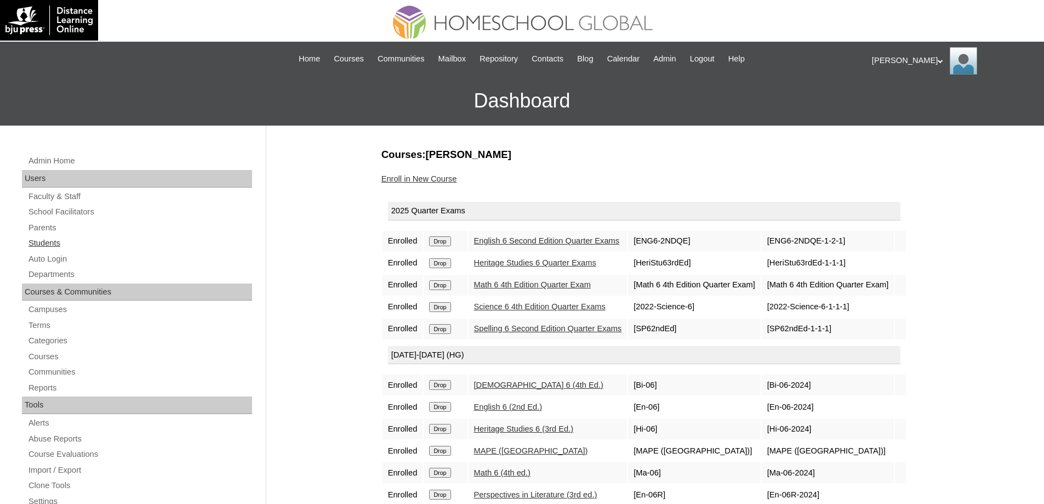
click at [105, 243] on link "Students" at bounding box center [139, 243] width 225 height 14
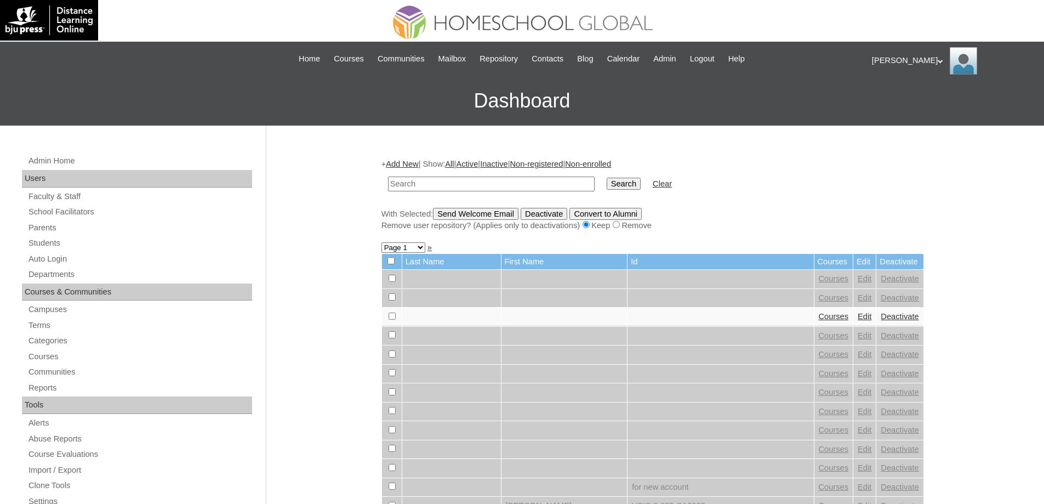
click at [481, 182] on input "text" at bounding box center [491, 183] width 207 height 15
type input "Neri Mic"
click at [624, 180] on input "Search" at bounding box center [624, 184] width 34 height 12
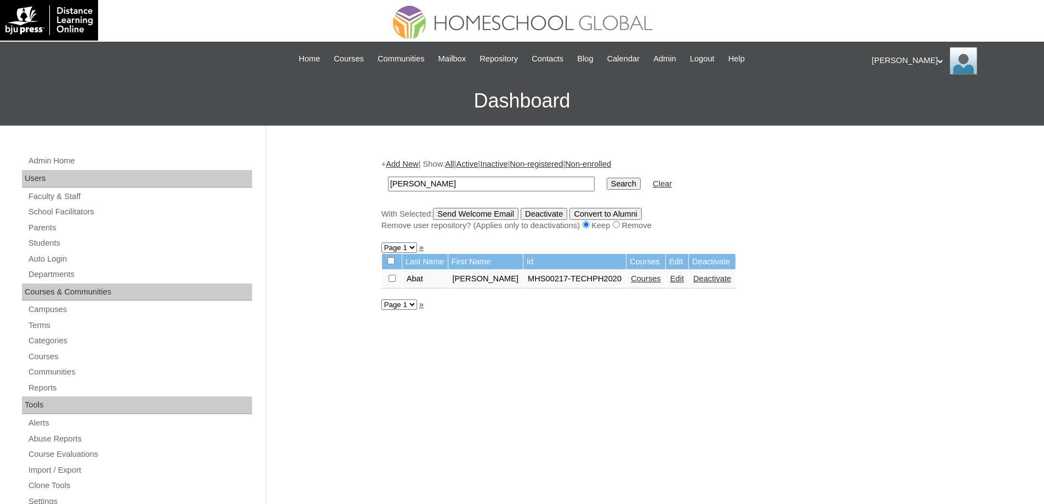
click at [656, 280] on link "Courses" at bounding box center [646, 278] width 30 height 9
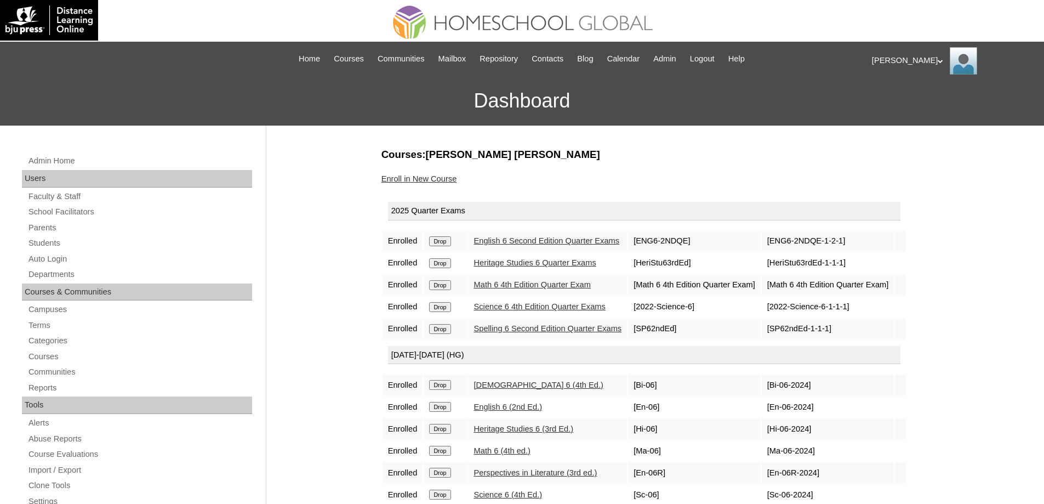
click at [442, 182] on link "Enroll in New Course" at bounding box center [419, 178] width 76 height 9
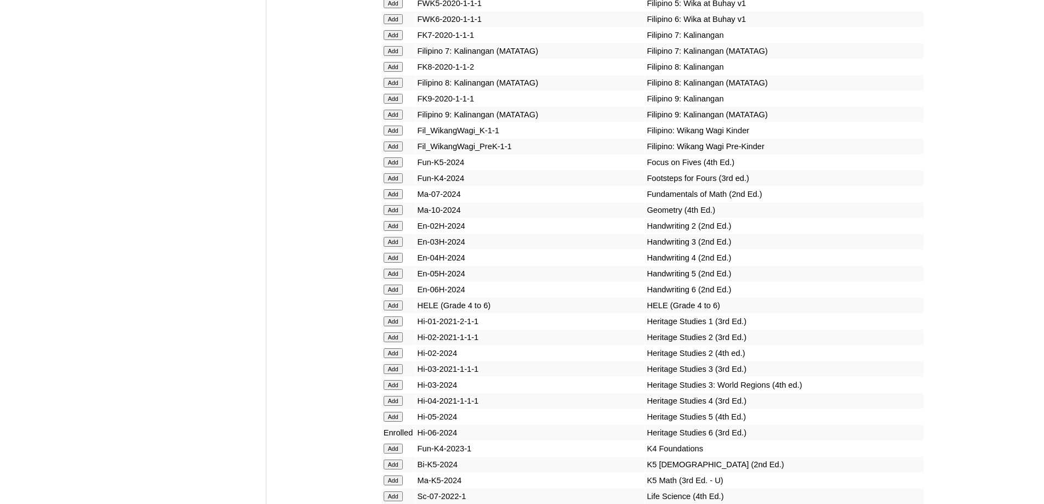
scroll to position [3891, 0]
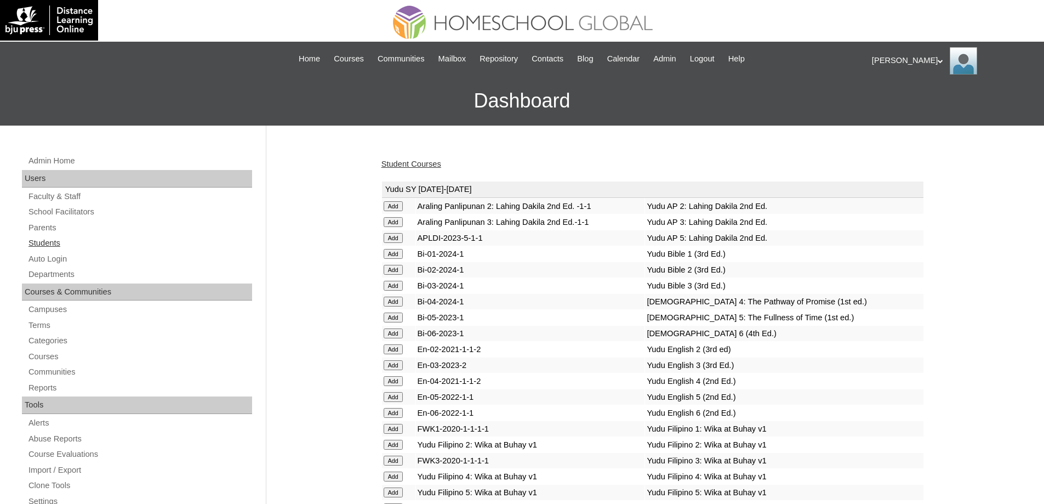
click at [111, 238] on link "Students" at bounding box center [139, 243] width 225 height 14
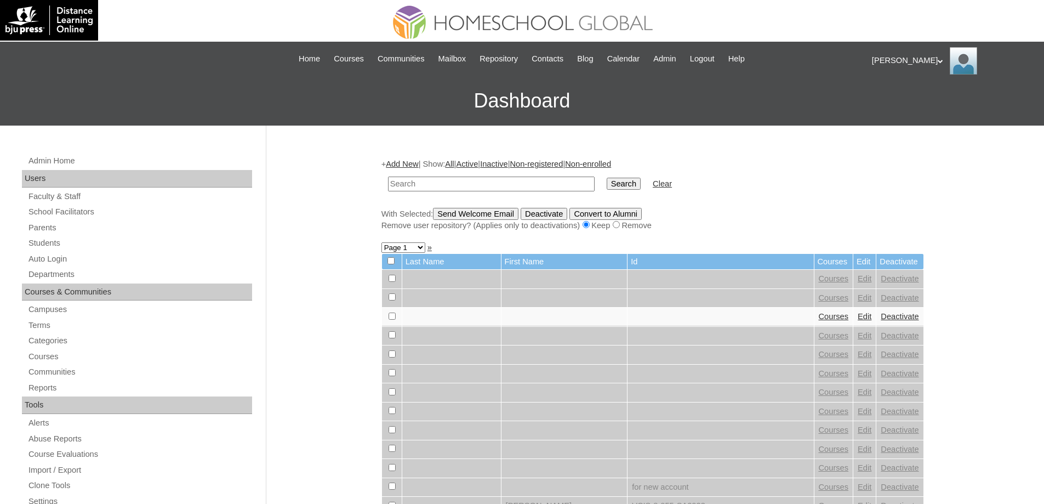
drag, startPoint x: 471, startPoint y: 186, endPoint x: 488, endPoint y: 186, distance: 16.4
click at [476, 186] on input "text" at bounding box center [491, 183] width 207 height 15
type input "[PERSON_NAME]"
click at [635, 189] on input "Search" at bounding box center [624, 184] width 34 height 12
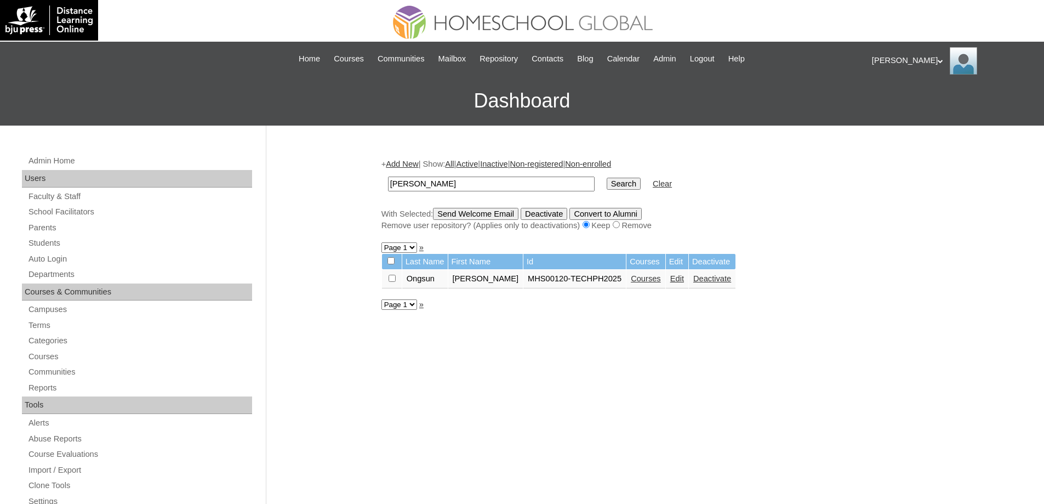
click at [631, 282] on link "Courses" at bounding box center [646, 278] width 30 height 9
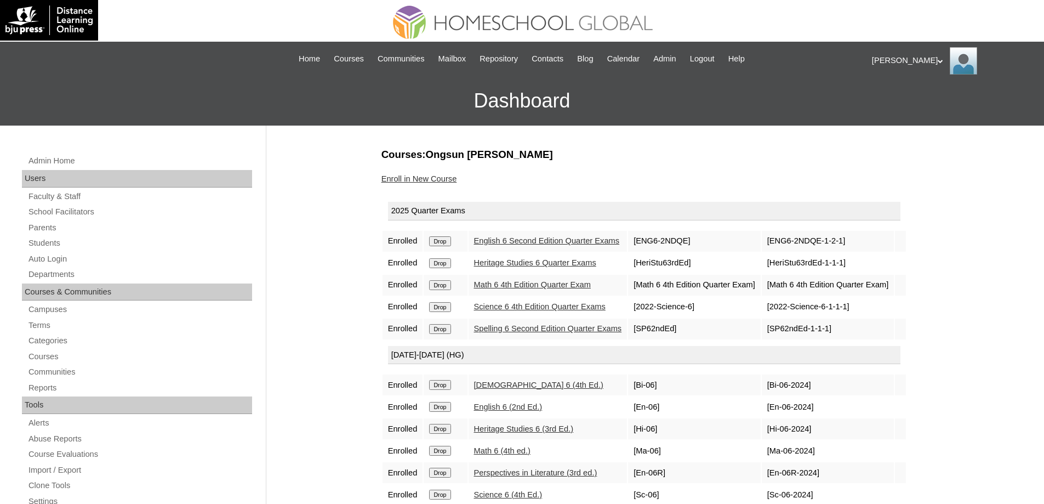
click at [431, 180] on link "Enroll in New Course" at bounding box center [419, 178] width 76 height 9
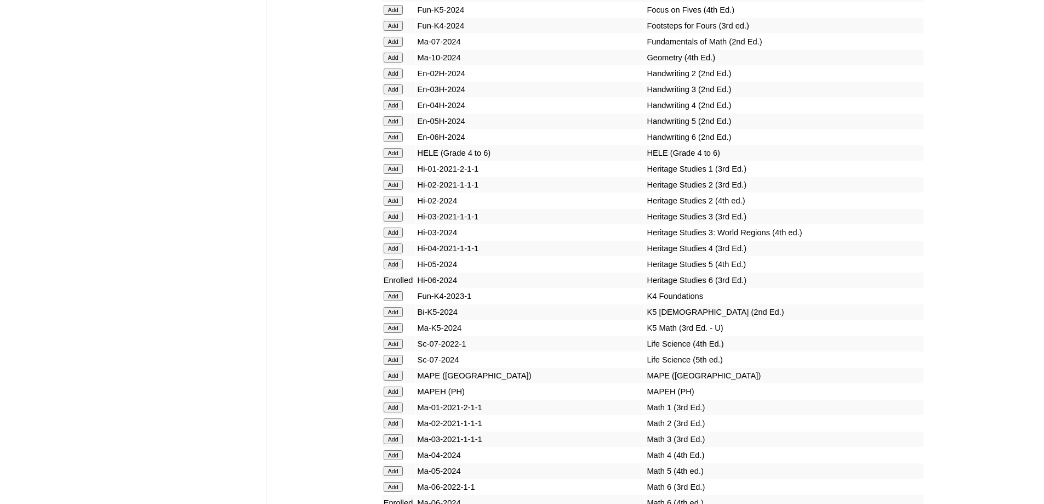
scroll to position [3836, 0]
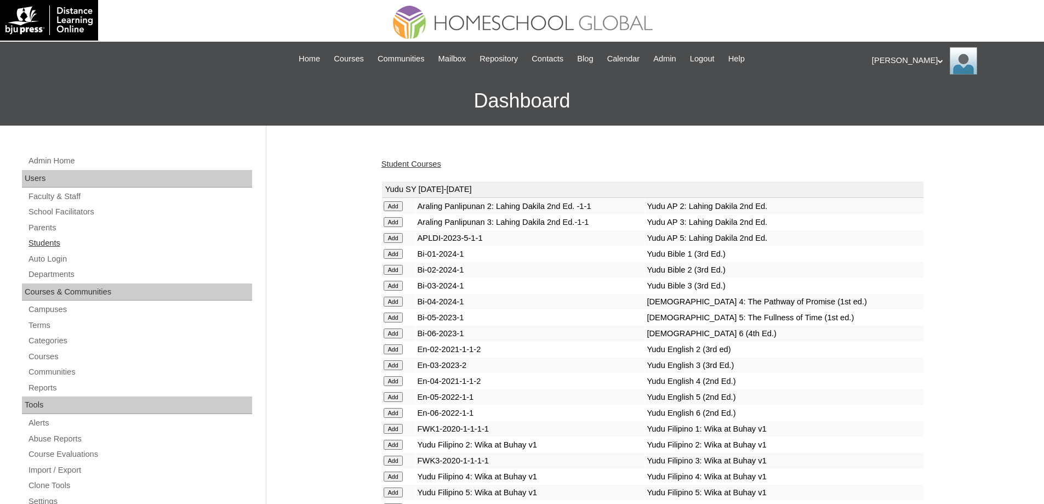
click at [130, 237] on link "Students" at bounding box center [139, 243] width 225 height 14
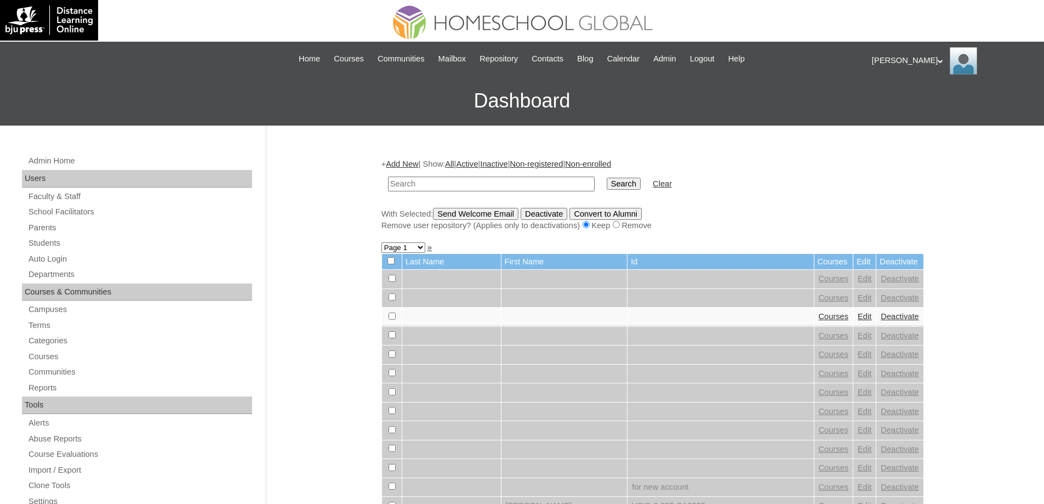
click at [509, 181] on input "text" at bounding box center [491, 183] width 207 height 15
type input "[PERSON_NAME]"
click at [616, 184] on input "Search" at bounding box center [624, 184] width 34 height 12
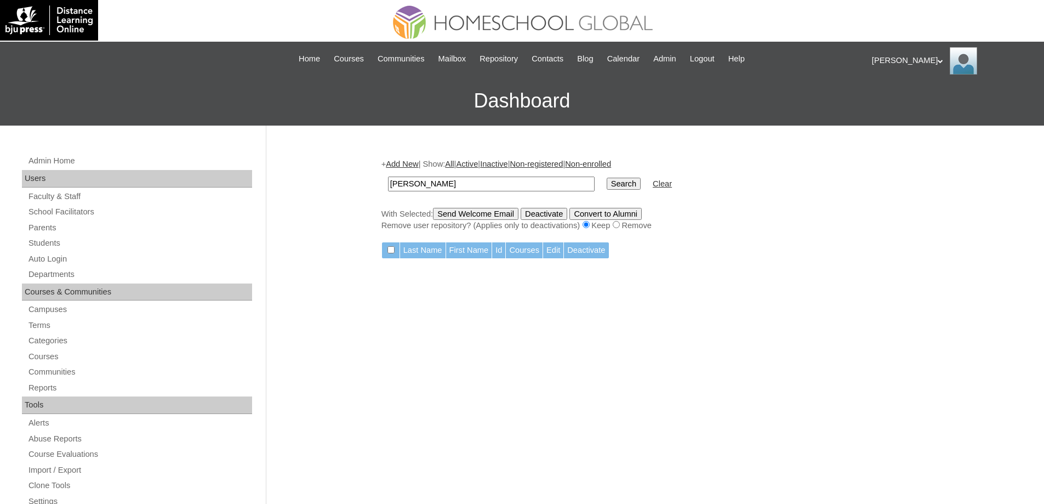
drag, startPoint x: 436, startPoint y: 181, endPoint x: 342, endPoint y: 168, distance: 95.2
click at [336, 170] on div "Admin Home Users Faculty & Staff School Facilitators Parents Students Auto Logi…" at bounding box center [522, 503] width 1044 height 756
paste input "Qian"
type input "Qian"
click at [634, 182] on input "Search" at bounding box center [624, 184] width 34 height 12
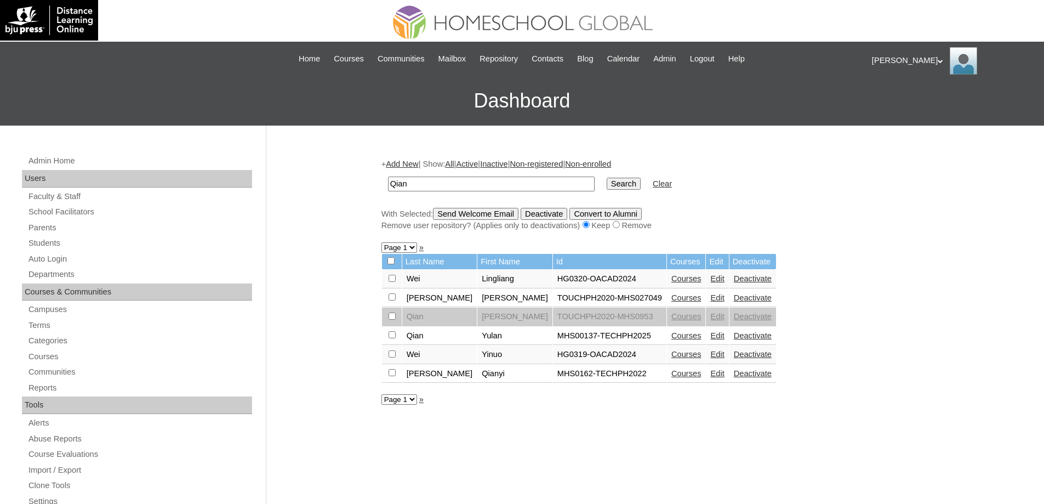
click at [671, 336] on link "Courses" at bounding box center [686, 335] width 30 height 9
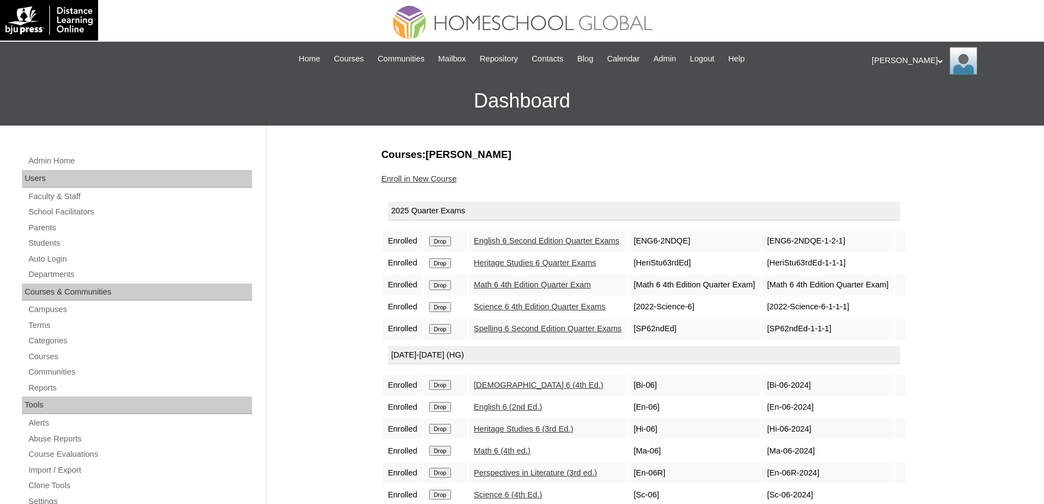
click at [435, 181] on link "Enroll in New Course" at bounding box center [419, 178] width 76 height 9
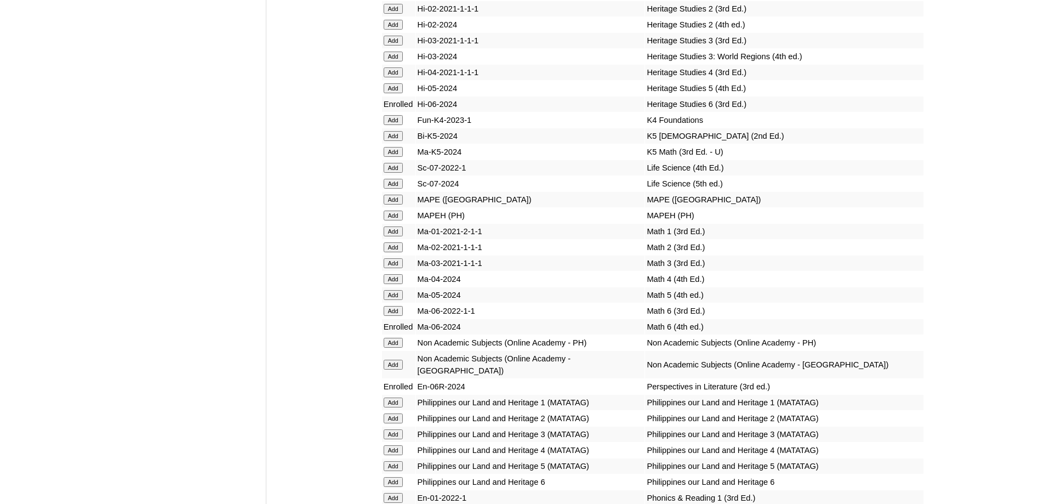
scroll to position [3836, 0]
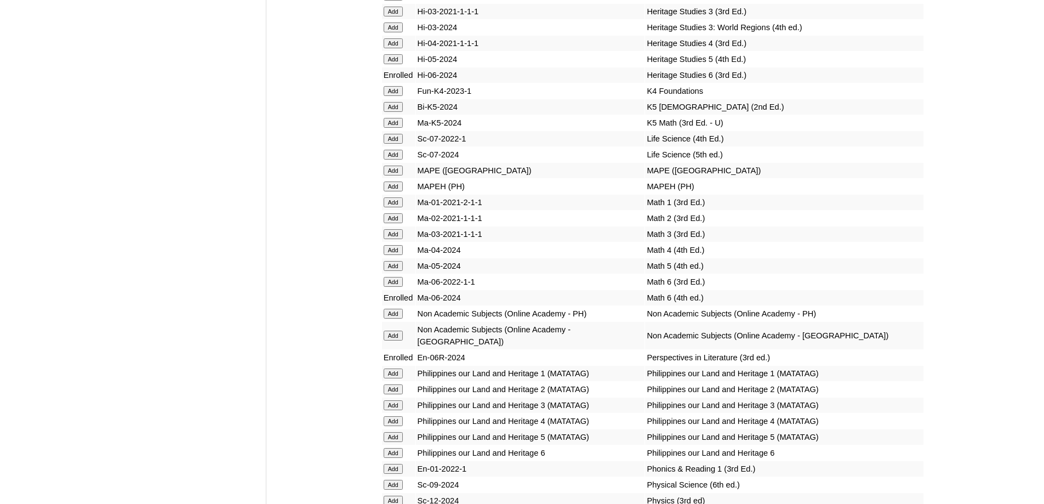
click at [392, 178] on td "Add" at bounding box center [398, 170] width 33 height 15
